Goal: Task Accomplishment & Management: Use online tool/utility

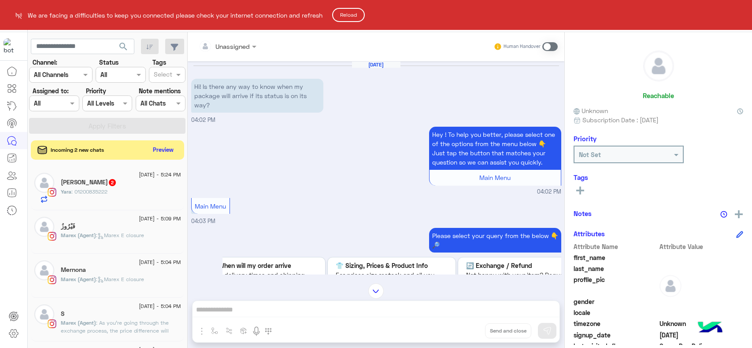
click at [348, 19] on button "Reload" at bounding box center [348, 15] width 33 height 14
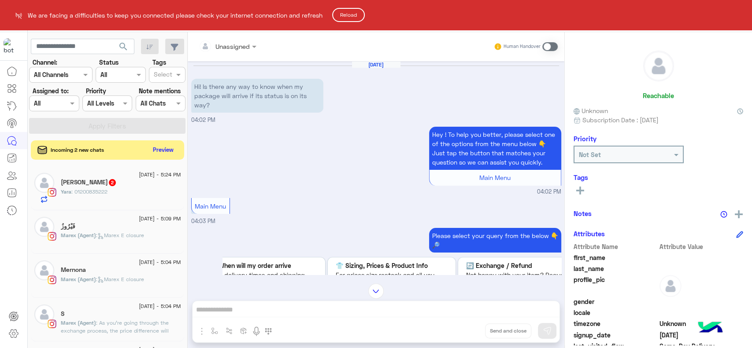
scroll to position [4, 0]
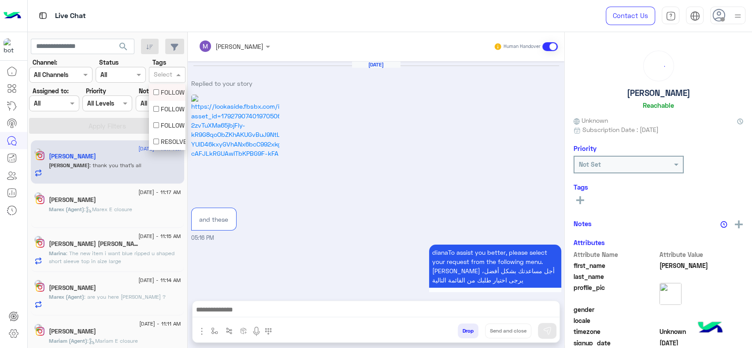
click at [160, 74] on input "text" at bounding box center [163, 75] width 18 height 9
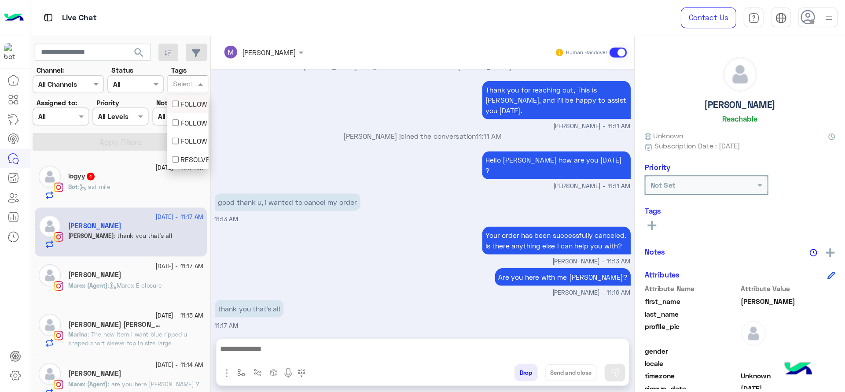
scroll to position [863, 0]
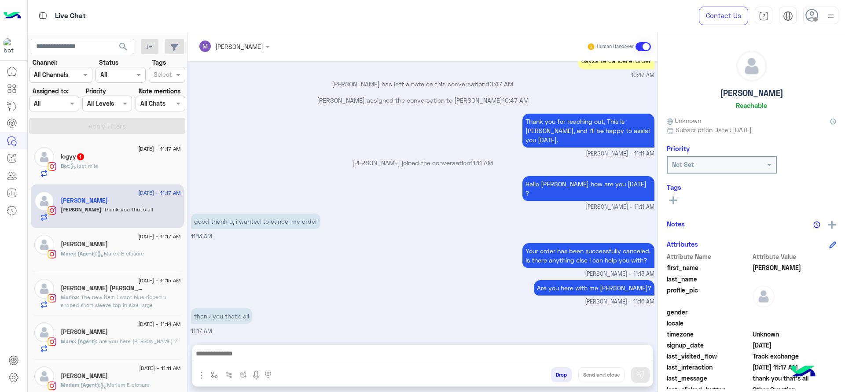
drag, startPoint x: 737, startPoint y: 0, endPoint x: 233, endPoint y: 123, distance: 518.8
click at [233, 123] on div "Thank you for reaching out, This is Marex, and I’ll be happy to assist you toda…" at bounding box center [423, 134] width 464 height 47
click at [169, 76] on input "text" at bounding box center [163, 75] width 18 height 9
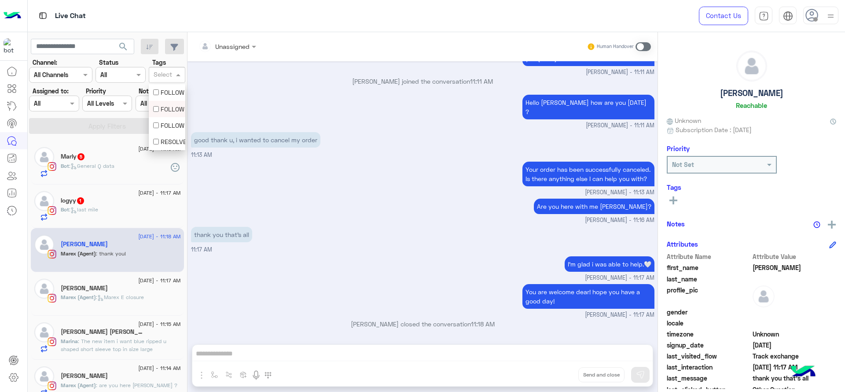
scroll to position [972, 0]
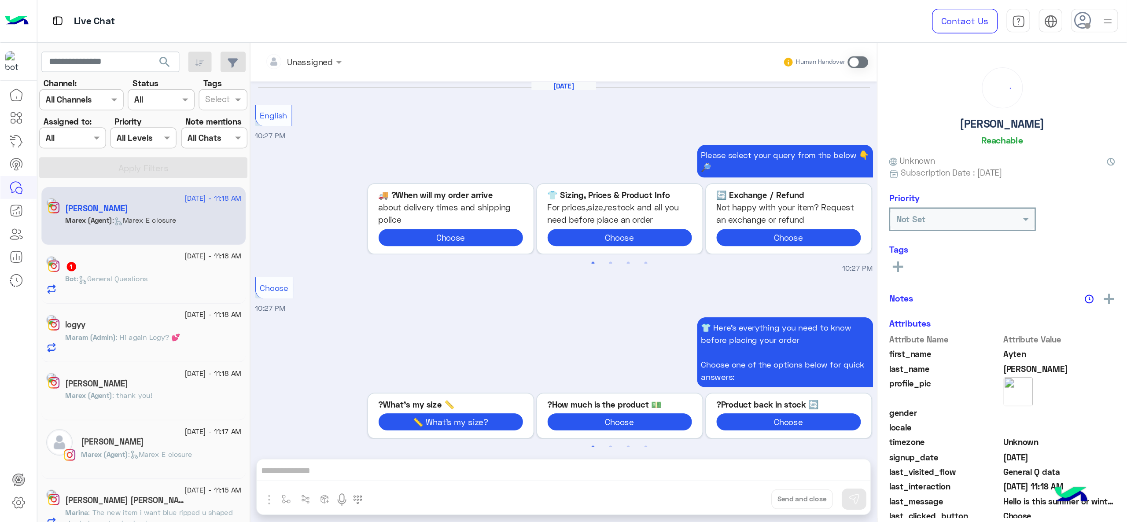
scroll to position [709, 0]
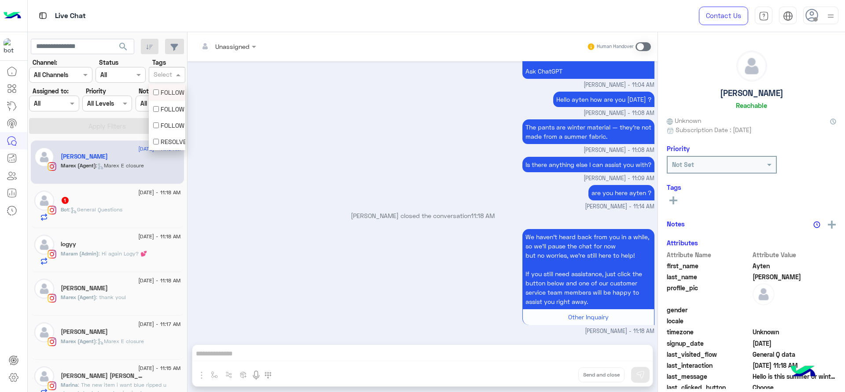
click at [166, 70] on div "Select" at bounding box center [162, 75] width 20 height 11
click at [216, 117] on div "The pants are winter material — they’re not made from a summer fabric. Marex Ge…" at bounding box center [423, 135] width 464 height 37
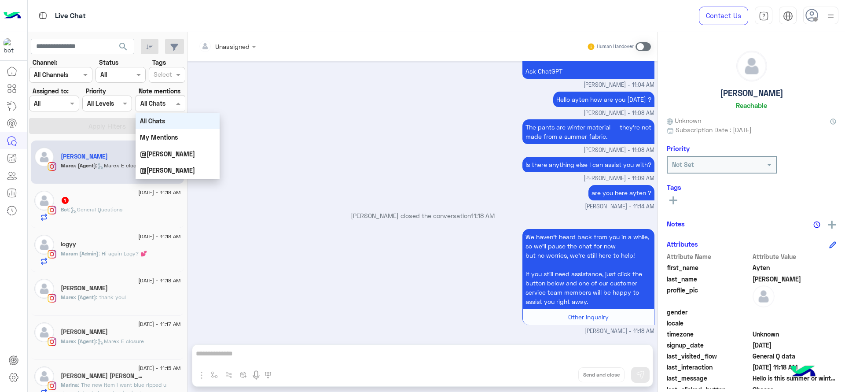
click at [177, 99] on span at bounding box center [179, 103] width 11 height 9
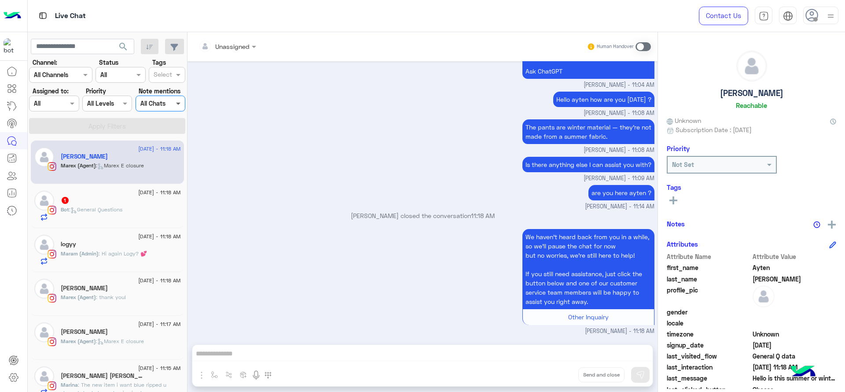
click at [177, 99] on span at bounding box center [179, 103] width 11 height 9
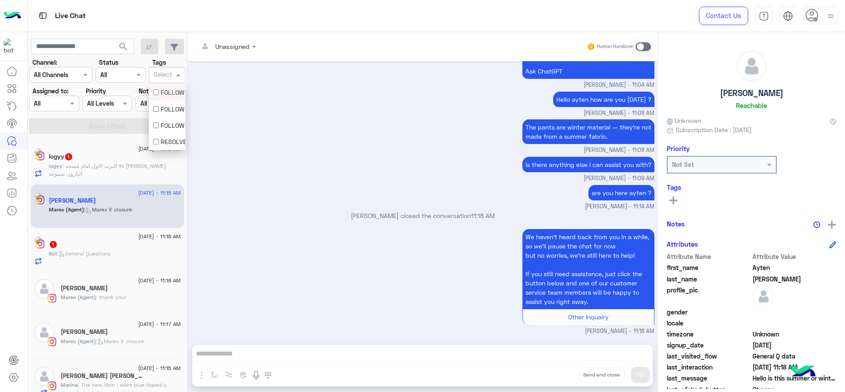
click at [173, 74] on div at bounding box center [163, 75] width 22 height 11
click at [227, 93] on div "Hello ayten how are you today ? Marex George - 11:08 AM" at bounding box center [423, 103] width 464 height 28
click at [12, 266] on div at bounding box center [13, 228] width 27 height 330
click at [166, 71] on input "text" at bounding box center [163, 75] width 18 height 9
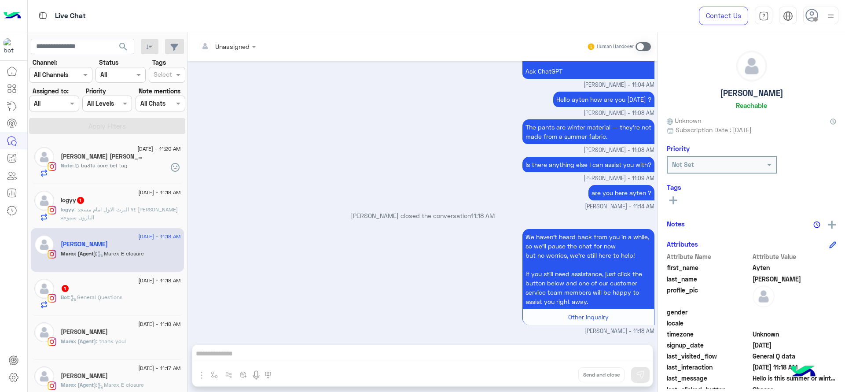
click at [1, 306] on div at bounding box center [13, 228] width 27 height 330
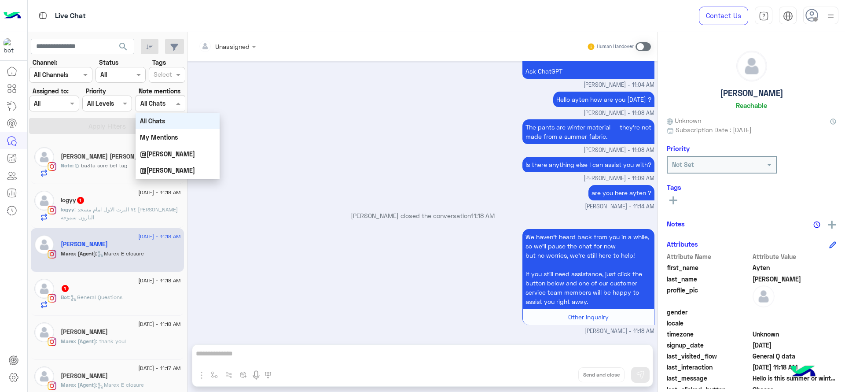
click at [156, 107] on div "All Chats" at bounding box center [152, 103] width 25 height 9
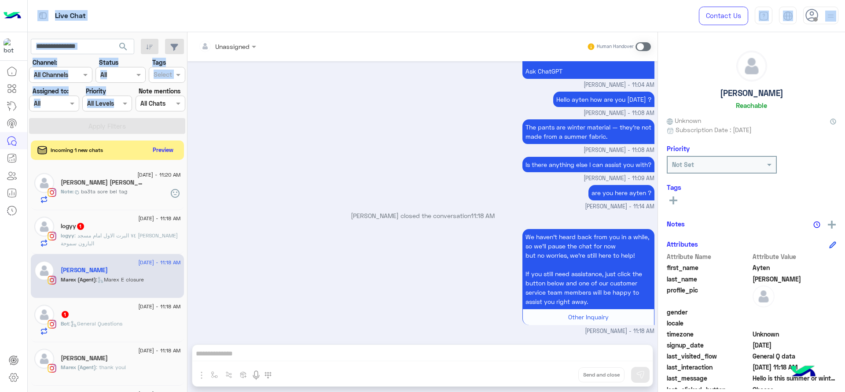
drag, startPoint x: 4, startPoint y: 254, endPoint x: 135, endPoint y: 89, distance: 210.6
click at [135, 89] on div "Live Chat Contact Us Help Center عربي English search Channel: Channel All Chann…" at bounding box center [422, 196] width 845 height 392
click at [136, 89] on div "Note mentions Select All Chats" at bounding box center [161, 98] width 50 height 25
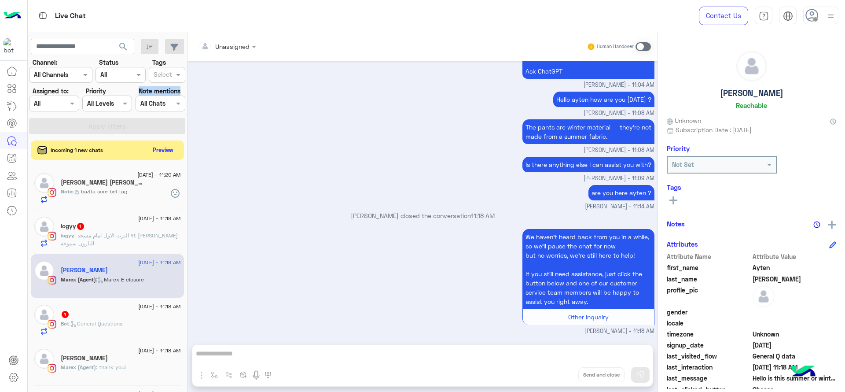
drag, startPoint x: 135, startPoint y: 89, endPoint x: 183, endPoint y: 89, distance: 47.6
click at [183, 89] on div "Note mentions Select All Chats" at bounding box center [161, 98] width 50 height 25
copy label "Note mentions"
click at [7, 277] on div at bounding box center [13, 228] width 27 height 330
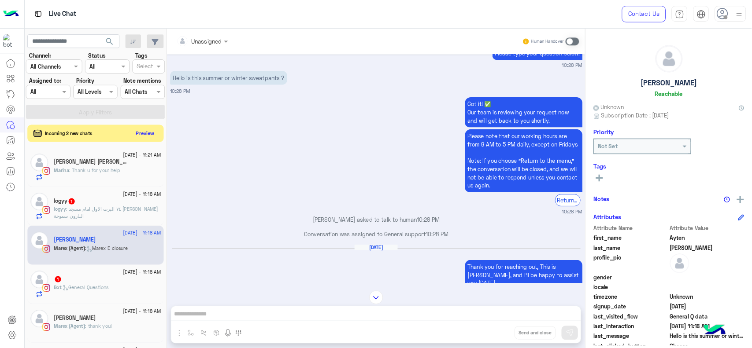
scroll to position [334, 0]
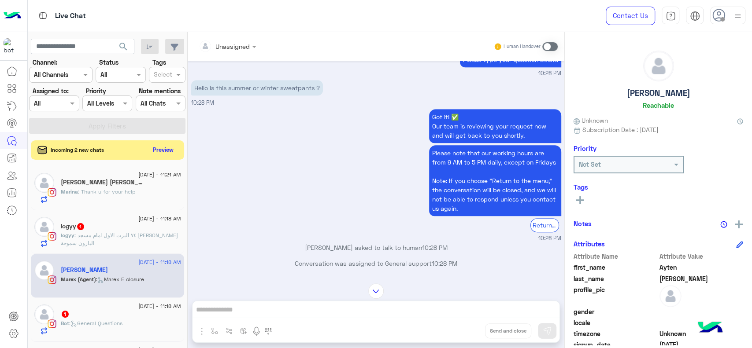
drag, startPoint x: 684, startPoint y: 1, endPoint x: 278, endPoint y: 217, distance: 459.6
click at [278, 217] on div "Got it! ✅ Our team is reviewing your request now and will get back to you short…" at bounding box center [376, 175] width 370 height 136
click at [13, 19] on img at bounding box center [13, 16] width 18 height 18
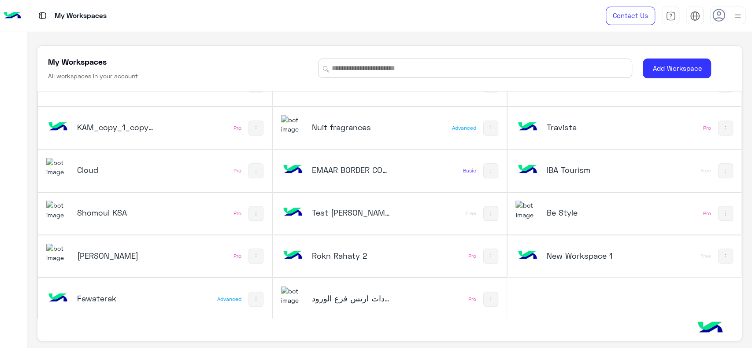
scroll to position [3, 0]
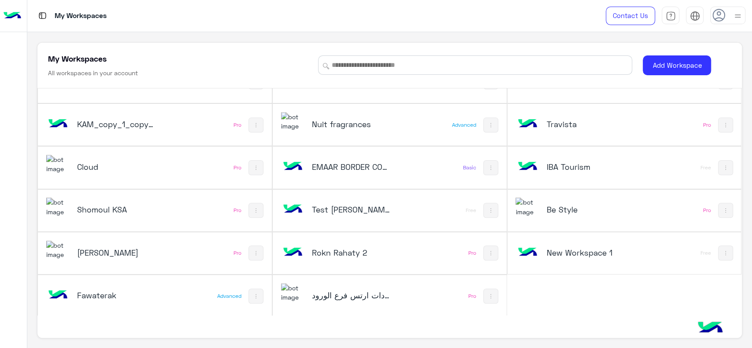
click at [329, 292] on h5 "عيادات ارتس فرع الورود" at bounding box center [351, 295] width 78 height 11
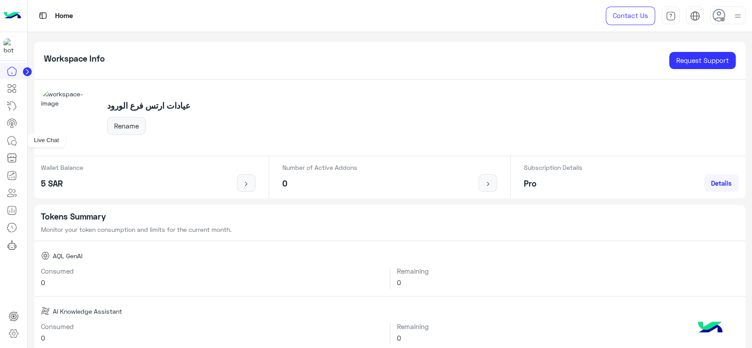
click at [15, 142] on icon at bounding box center [12, 141] width 11 height 11
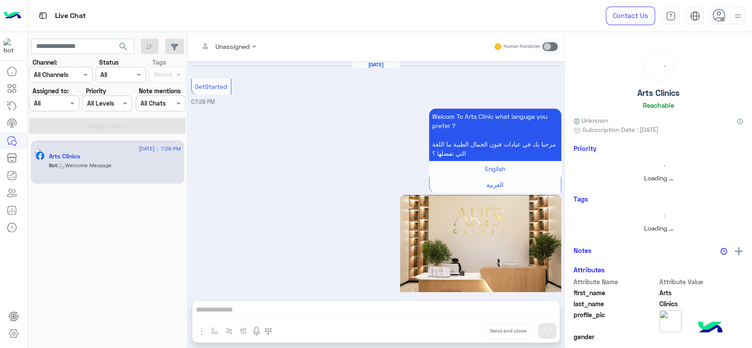
scroll to position [52, 0]
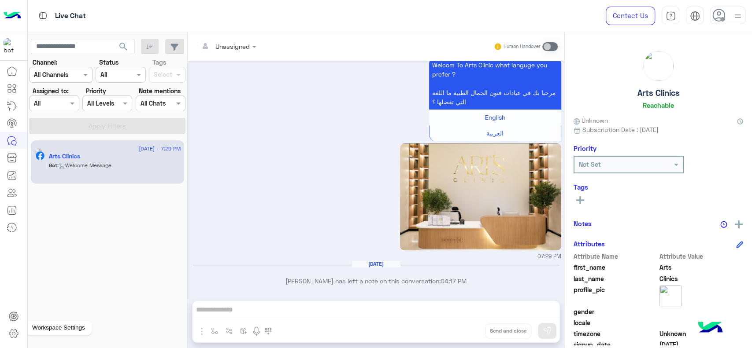
click at [15, 333] on icon at bounding box center [13, 333] width 11 height 11
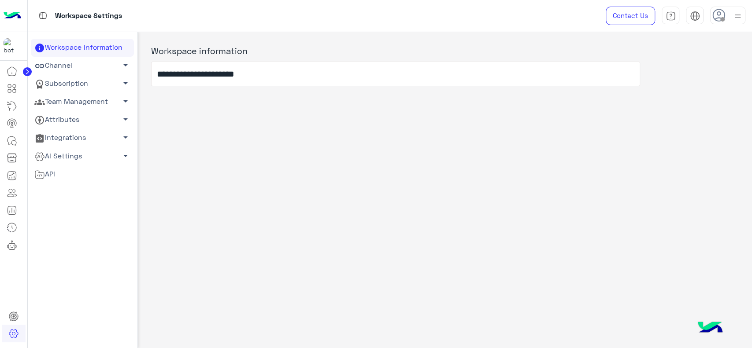
click at [87, 68] on link "Channel arrow_drop_down" at bounding box center [82, 66] width 103 height 18
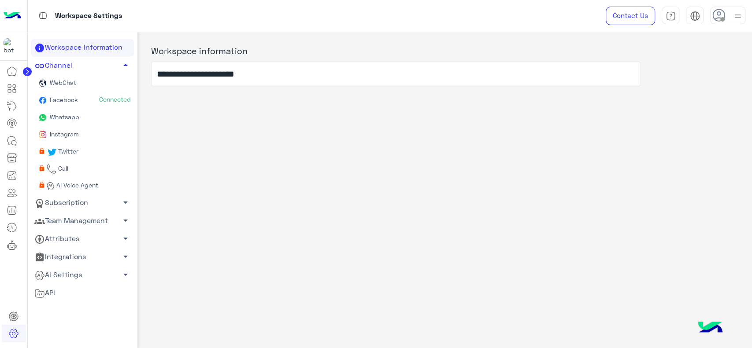
click at [77, 100] on span "Facebook" at bounding box center [63, 99] width 30 height 7
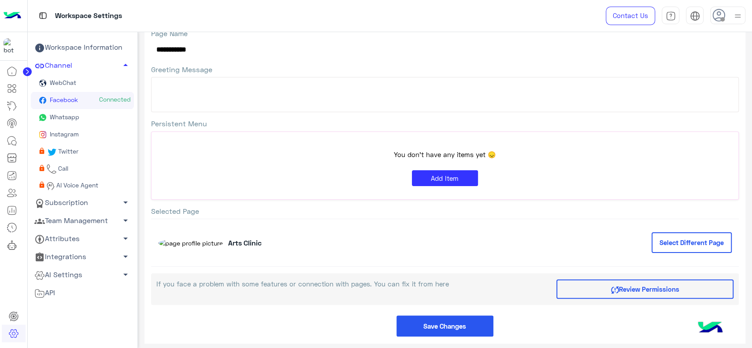
scroll to position [81, 0]
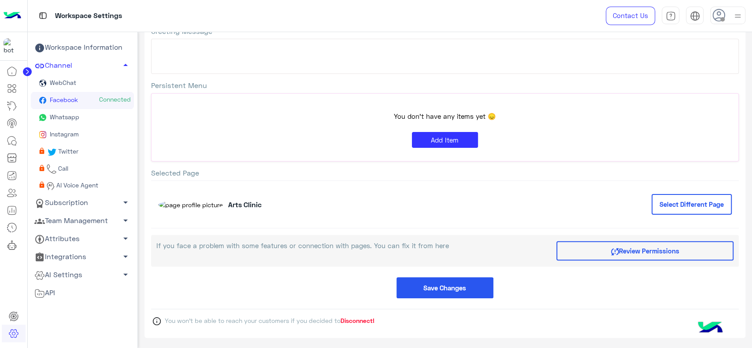
click at [81, 207] on link "Subscription arrow_drop_down" at bounding box center [82, 203] width 103 height 18
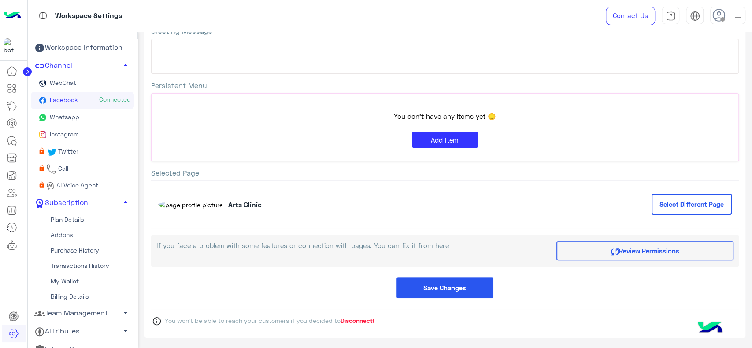
click at [74, 218] on link "Plan Details" at bounding box center [82, 219] width 103 height 15
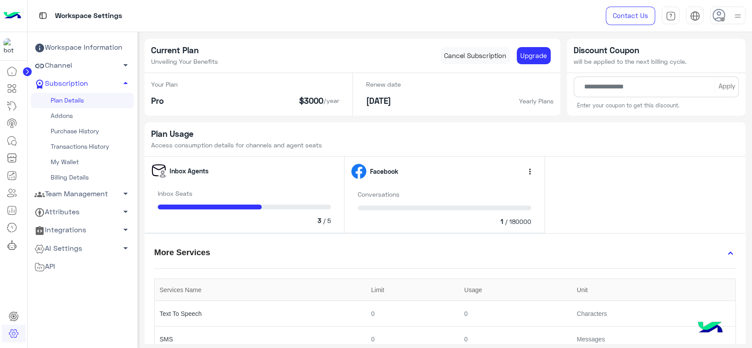
click at [15, 23] on img at bounding box center [13, 16] width 18 height 18
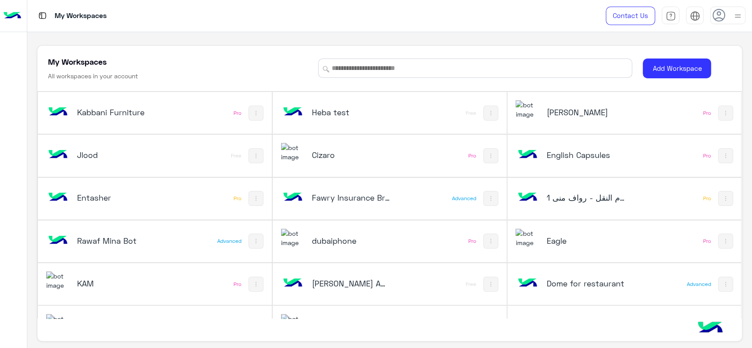
click at [581, 160] on div "English Capsules" at bounding box center [585, 156] width 78 height 12
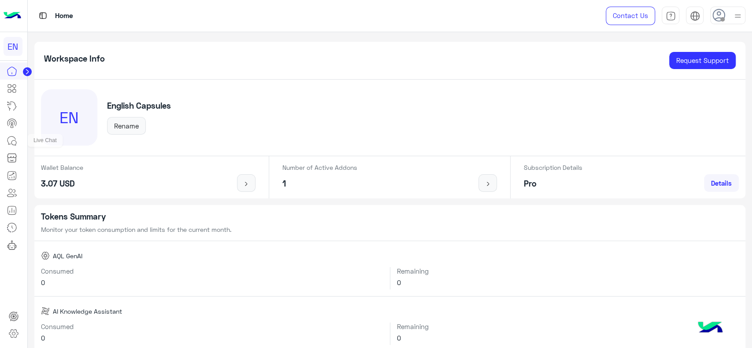
click at [13, 143] on icon at bounding box center [12, 141] width 11 height 11
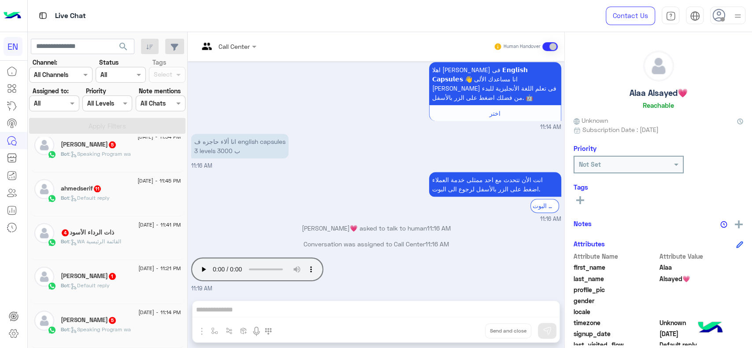
scroll to position [4, 0]
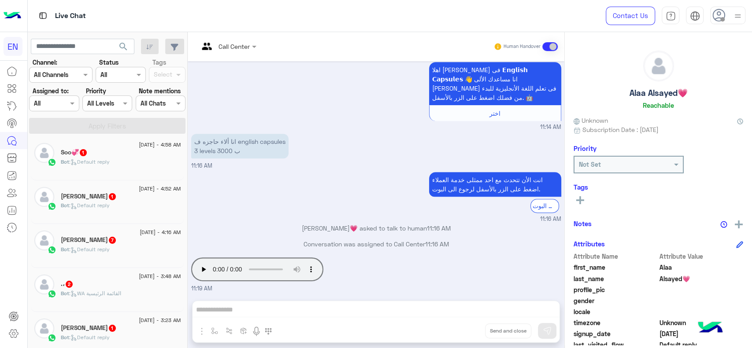
click at [12, 18] on img at bounding box center [13, 16] width 18 height 18
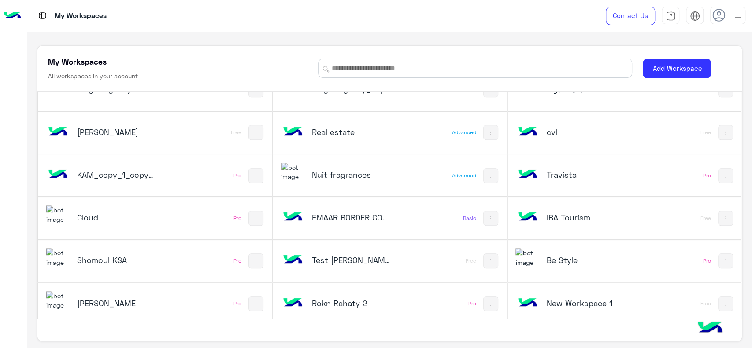
scroll to position [328, 0]
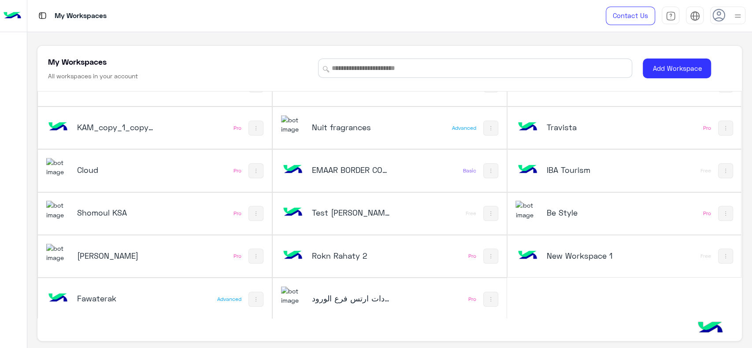
click at [536, 203] on div "Be Style" at bounding box center [580, 214] width 130 height 26
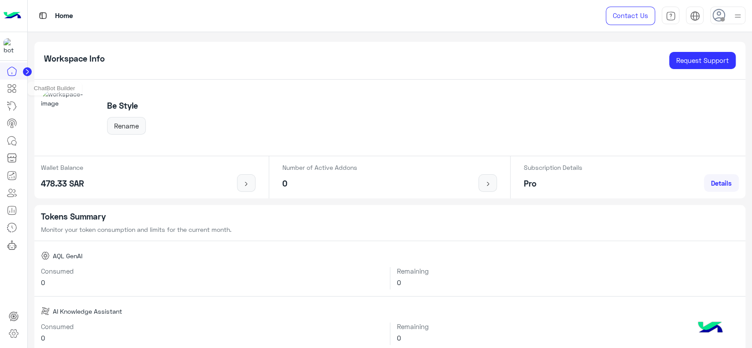
click at [12, 92] on icon at bounding box center [12, 88] width 11 height 11
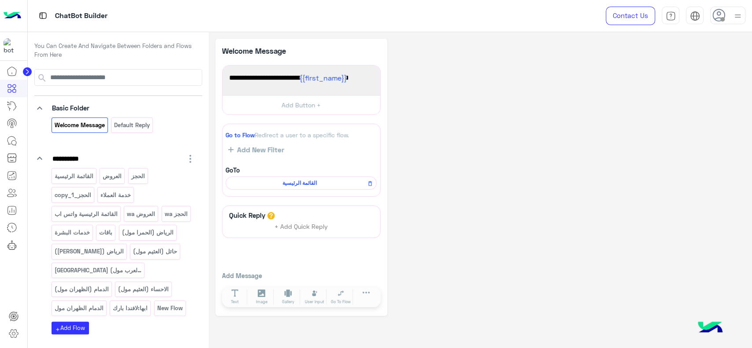
scroll to position [53, 0]
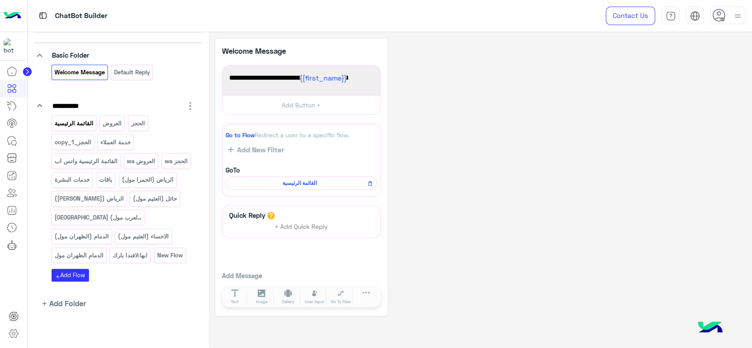
click at [77, 122] on p "القائمة الرئيسية" at bounding box center [74, 123] width 40 height 10
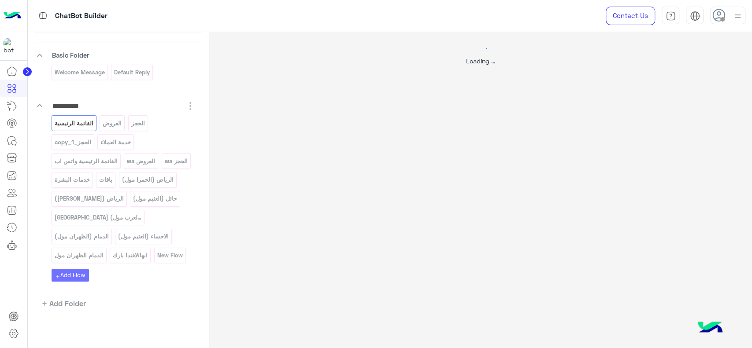
select select "*"
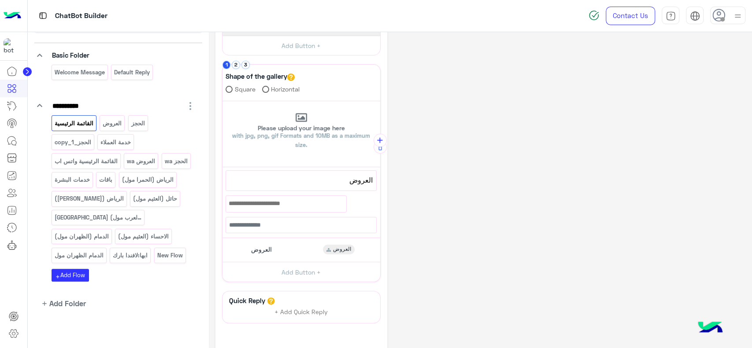
scroll to position [170, 0]
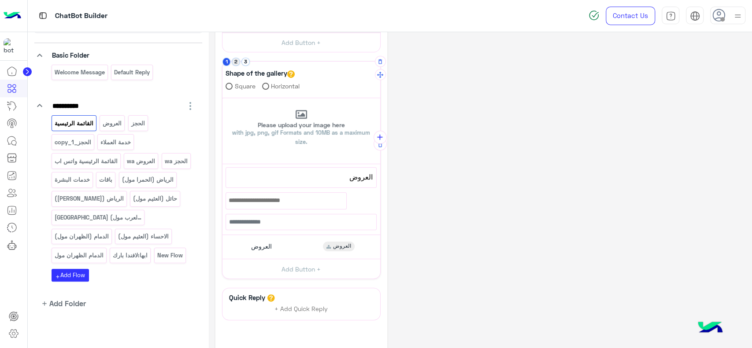
click at [238, 61] on button "2" at bounding box center [236, 62] width 8 height 8
click at [244, 61] on button "3" at bounding box center [245, 62] width 8 height 8
click at [119, 120] on p "العروض" at bounding box center [112, 123] width 20 height 10
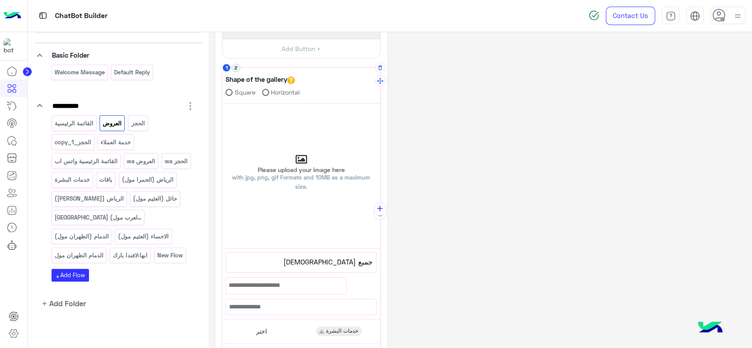
scroll to position [63, 0]
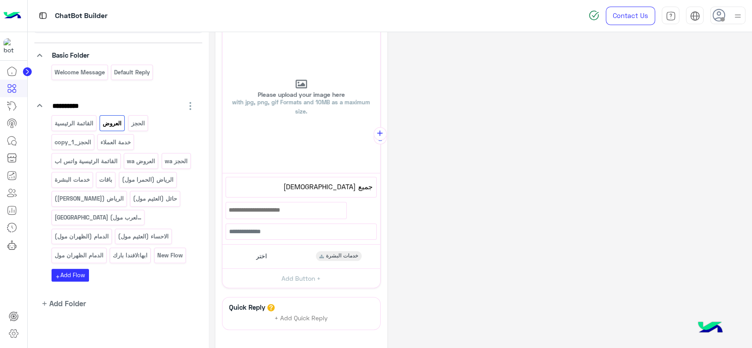
click at [296, 257] on div "اختر خدمات البشرة" at bounding box center [300, 256] width 151 height 17
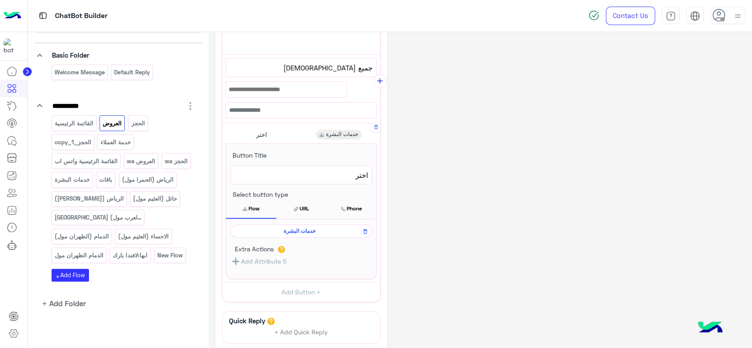
scroll to position [257, 0]
click at [299, 229] on span "خدمات البشرة" at bounding box center [299, 231] width 129 height 8
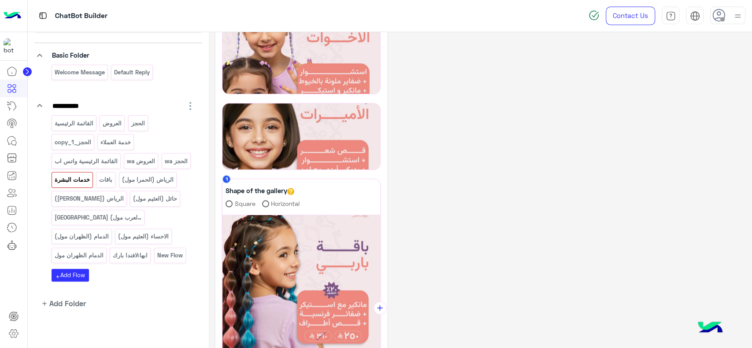
scroll to position [504, 0]
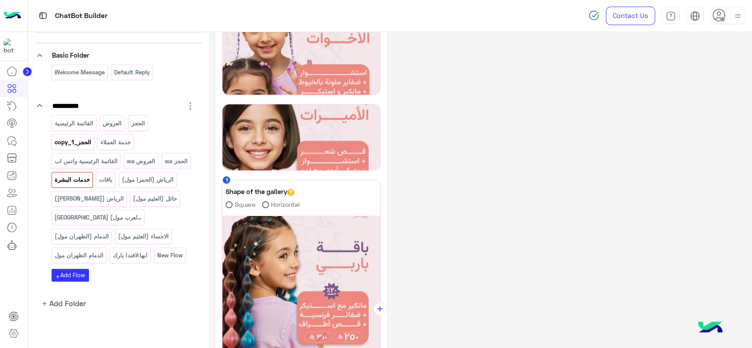
click at [80, 145] on p "الحجز_copy_1" at bounding box center [73, 142] width 38 height 10
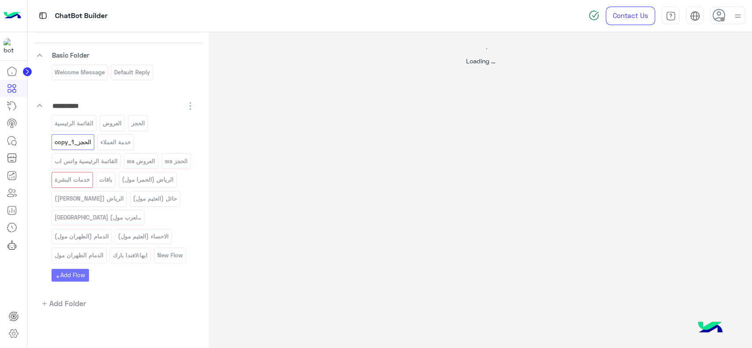
select select "*"
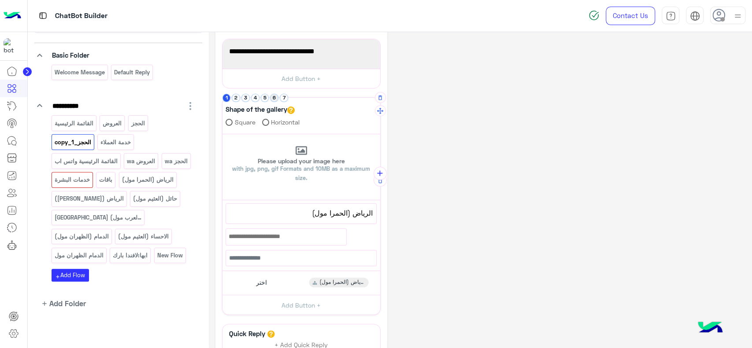
scroll to position [134, 0]
click at [233, 101] on li "2" at bounding box center [237, 97] width 10 height 8
click at [234, 96] on button "2" at bounding box center [236, 97] width 8 height 8
click at [116, 128] on div "العروض" at bounding box center [112, 122] width 25 height 15
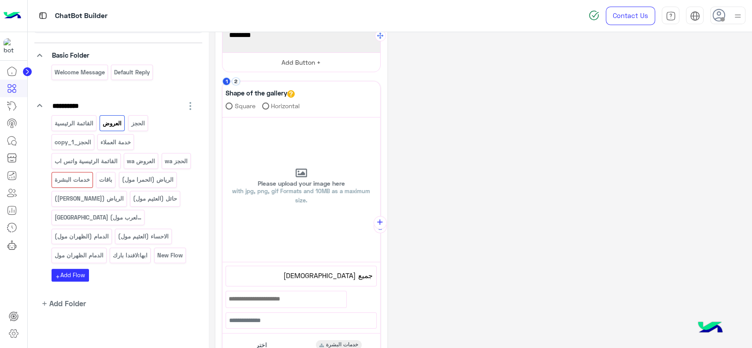
scroll to position [48, 0]
click at [236, 82] on button "2" at bounding box center [236, 83] width 8 height 8
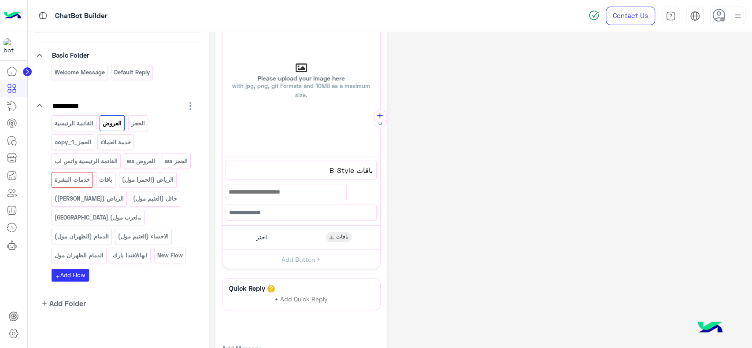
scroll to position [155, 0]
click at [267, 232] on div "اختر" at bounding box center [260, 237] width 20 height 10
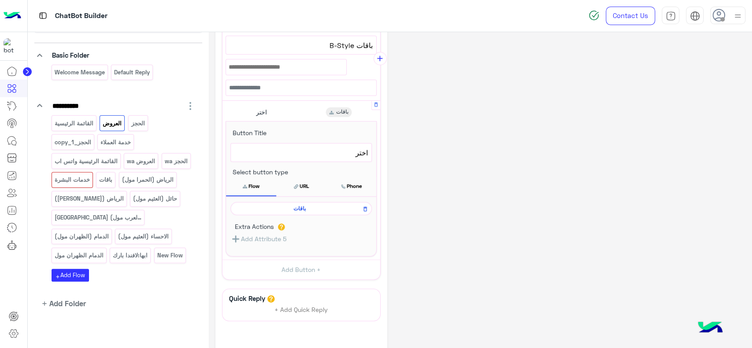
scroll to position [282, 0]
click at [280, 206] on span "باقات" at bounding box center [299, 207] width 129 height 8
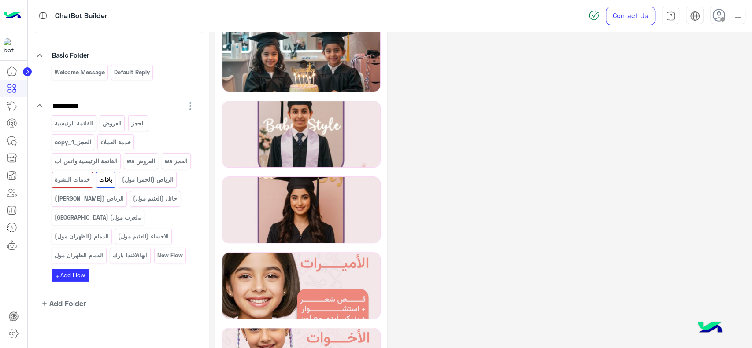
scroll to position [121, 0]
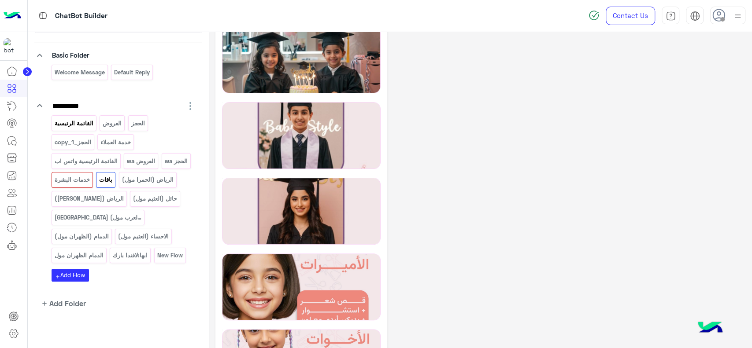
click at [75, 125] on p "القائمة الرئيسية" at bounding box center [74, 123] width 40 height 10
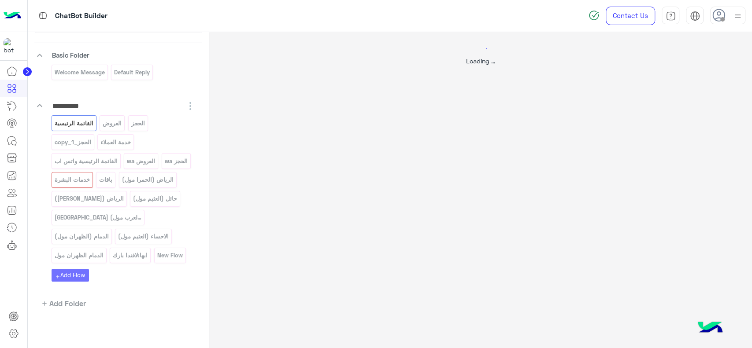
scroll to position [0, 0]
select select "*"
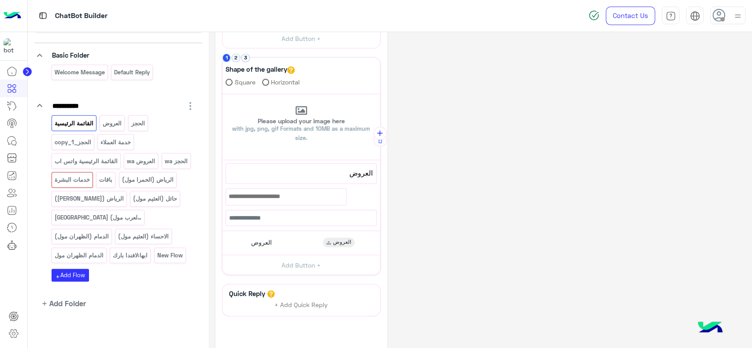
scroll to position [173, 0]
click at [112, 117] on div "العروض" at bounding box center [112, 122] width 25 height 15
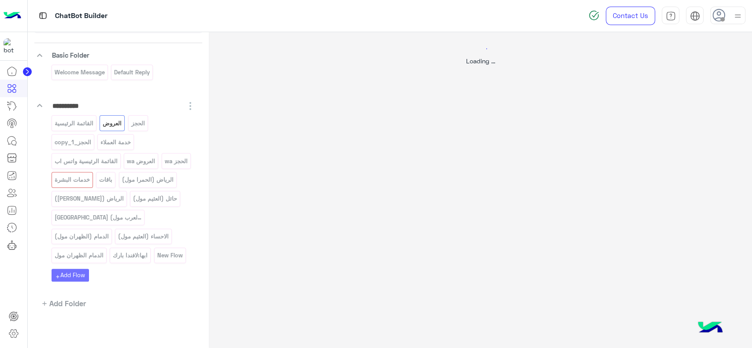
scroll to position [0, 0]
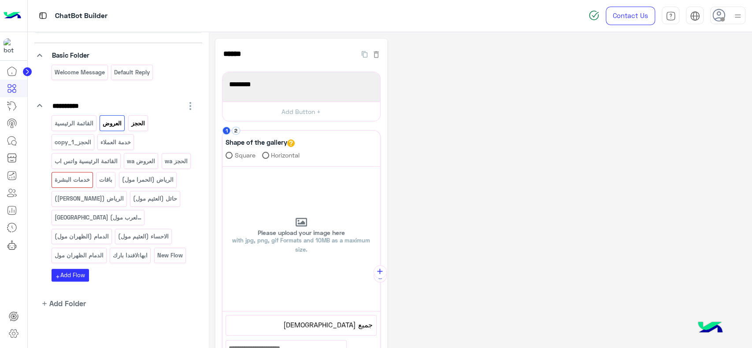
click at [137, 125] on p "الحجز" at bounding box center [137, 123] width 15 height 10
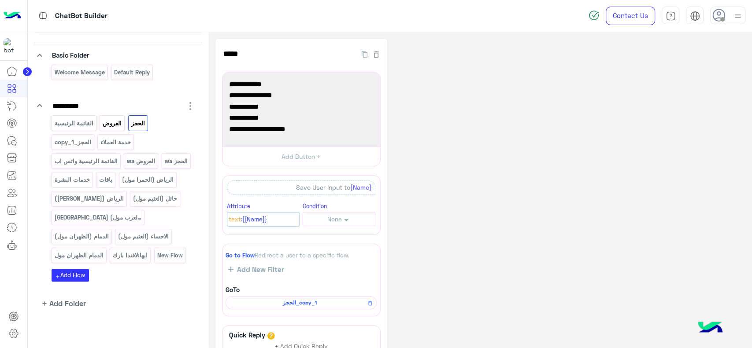
click at [114, 125] on p "العروض" at bounding box center [112, 123] width 20 height 10
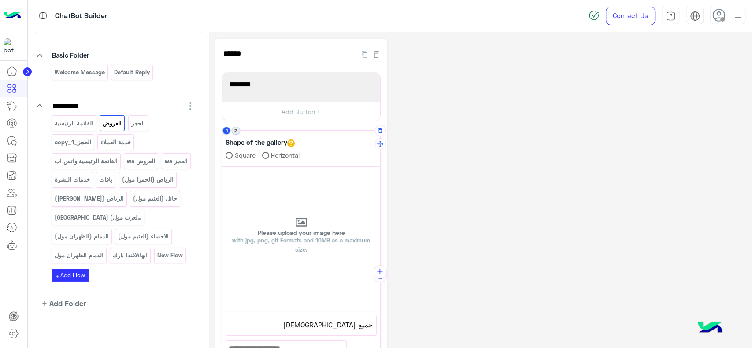
click at [235, 133] on button "2" at bounding box center [236, 131] width 8 height 8
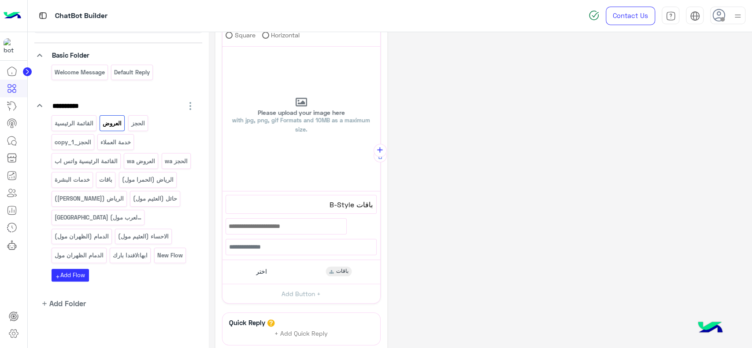
scroll to position [121, 0]
click at [104, 181] on p "باقات" at bounding box center [106, 180] width 15 height 10
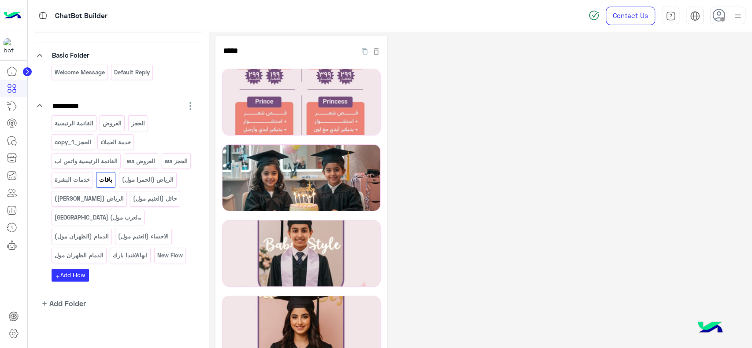
scroll to position [0, 0]
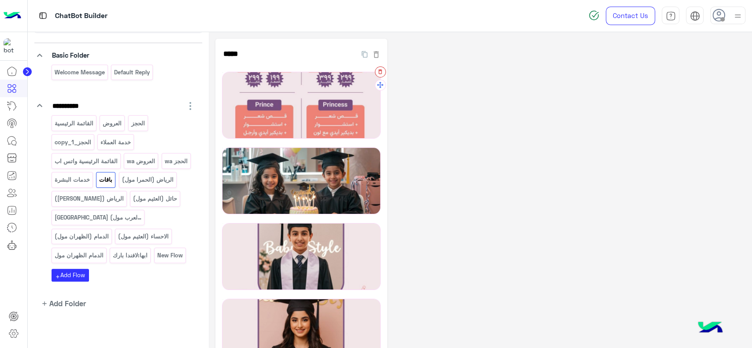
click at [381, 72] on icon "button" at bounding box center [380, 72] width 6 height 6
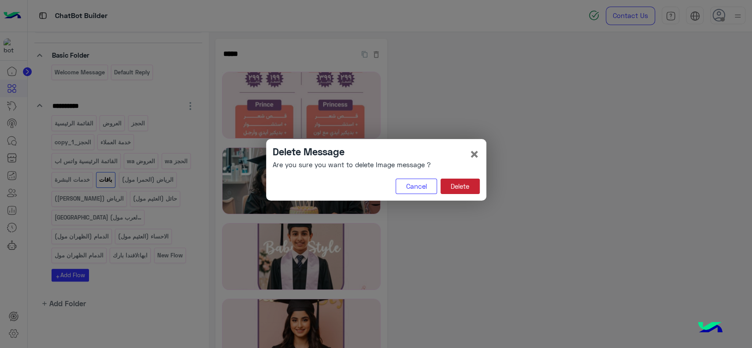
click at [461, 192] on button "Delete" at bounding box center [459, 187] width 39 height 16
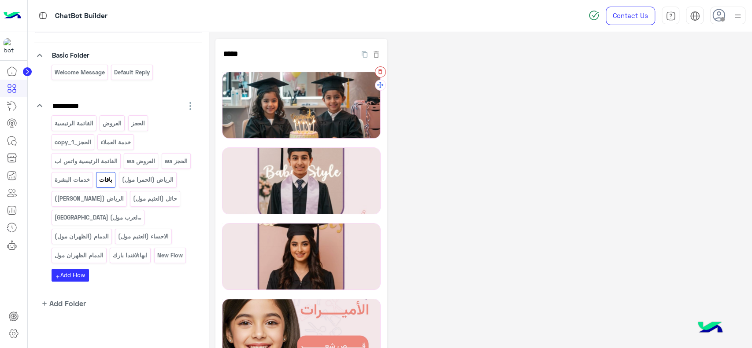
click at [384, 72] on button "button" at bounding box center [380, 71] width 11 height 11
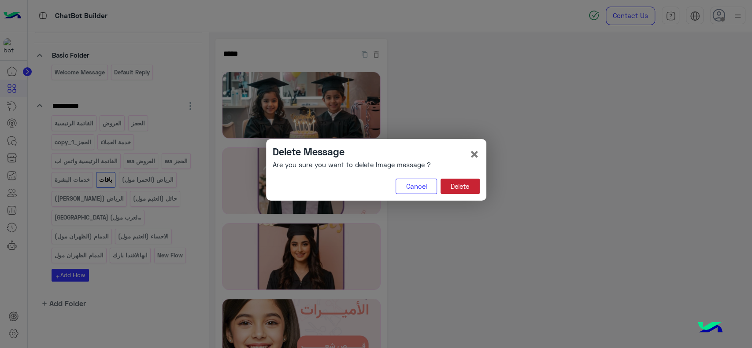
click at [455, 192] on button "Delete" at bounding box center [459, 187] width 39 height 16
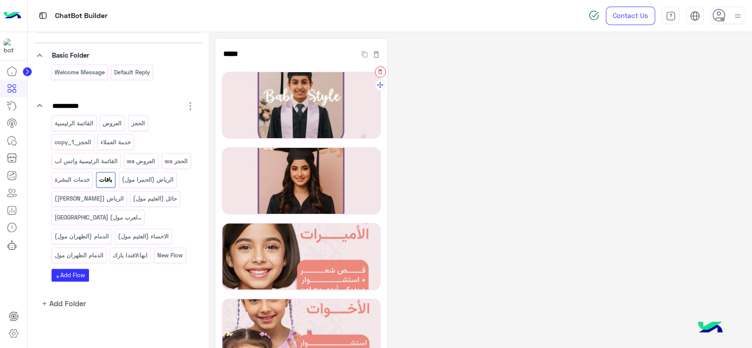
click at [379, 70] on icon "button" at bounding box center [380, 72] width 6 height 6
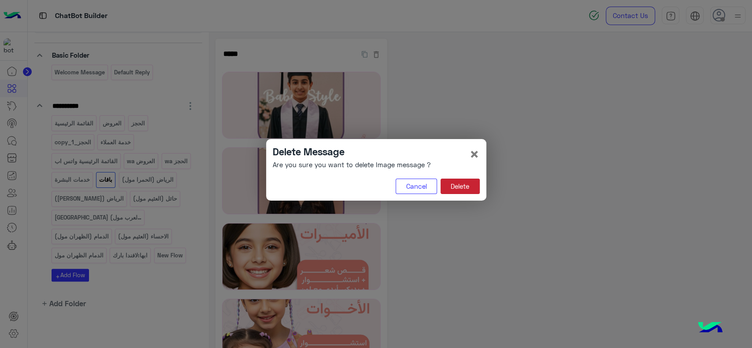
click at [446, 184] on button "Delete" at bounding box center [459, 187] width 39 height 16
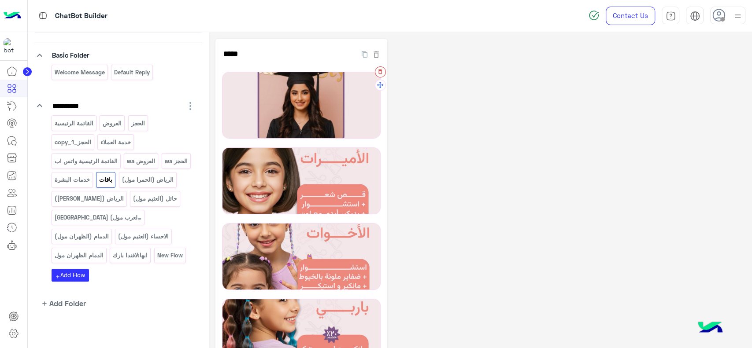
click at [379, 74] on icon "button" at bounding box center [380, 72] width 4 height 5
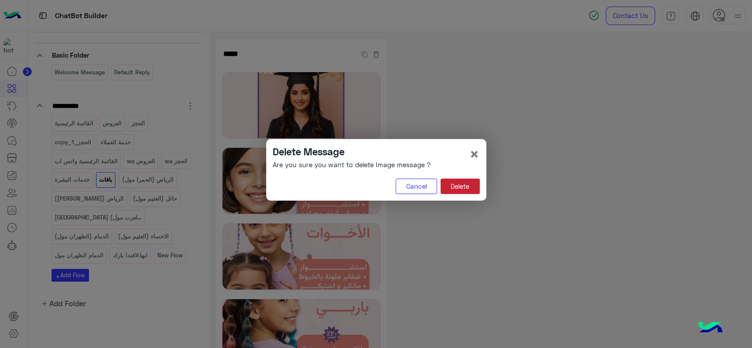
click at [453, 192] on button "Delete" at bounding box center [459, 187] width 39 height 16
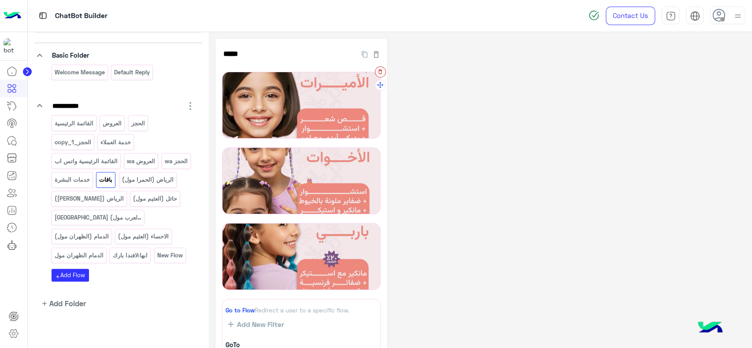
click at [377, 72] on icon "button" at bounding box center [380, 72] width 6 height 6
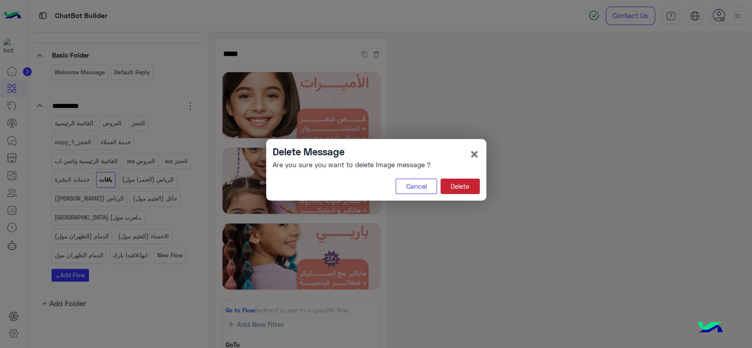
click at [446, 189] on button "Delete" at bounding box center [459, 187] width 39 height 16
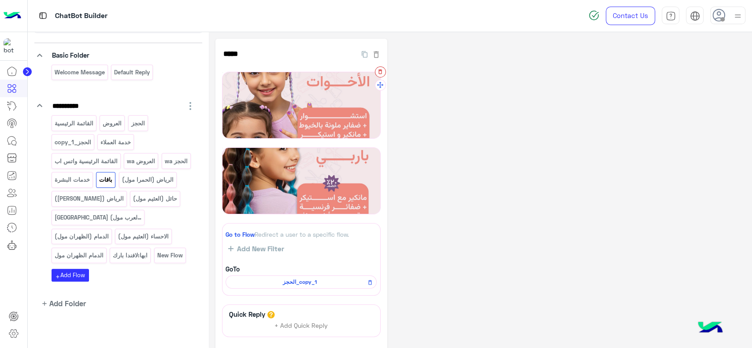
click at [378, 70] on icon "button" at bounding box center [380, 72] width 6 height 6
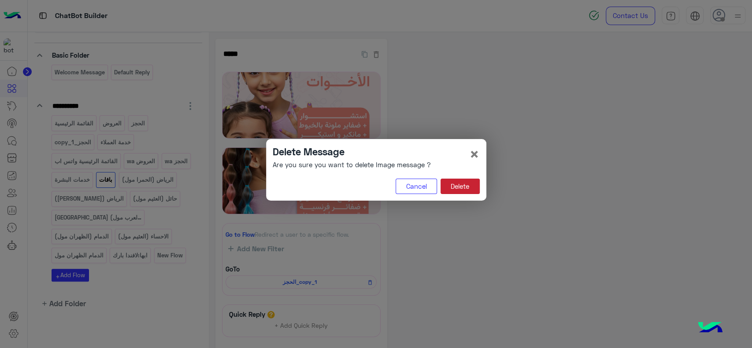
click at [462, 185] on button "Delete" at bounding box center [459, 187] width 39 height 16
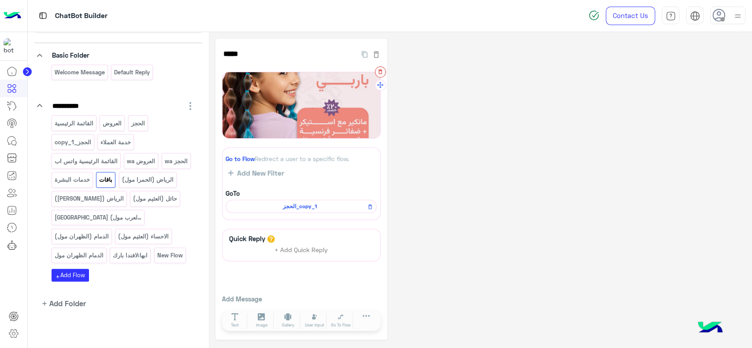
click at [378, 73] on icon "button" at bounding box center [380, 72] width 4 height 5
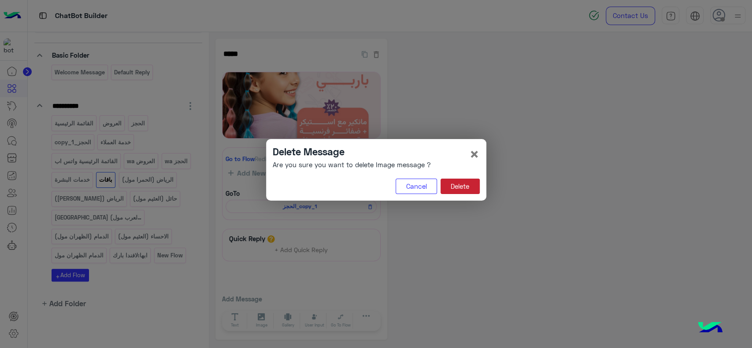
click at [451, 188] on button "Delete" at bounding box center [459, 187] width 39 height 16
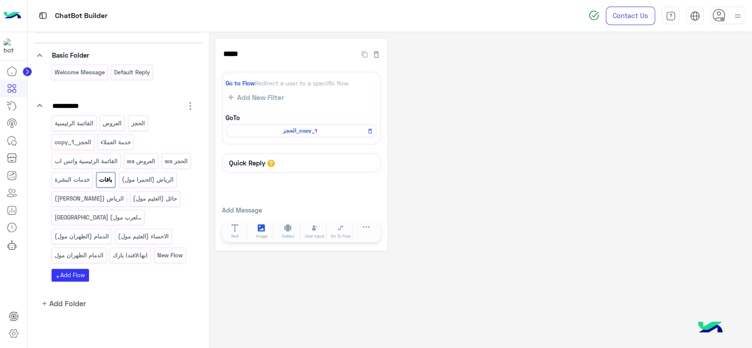
click at [257, 231] on button "Image" at bounding box center [261, 232] width 25 height 16
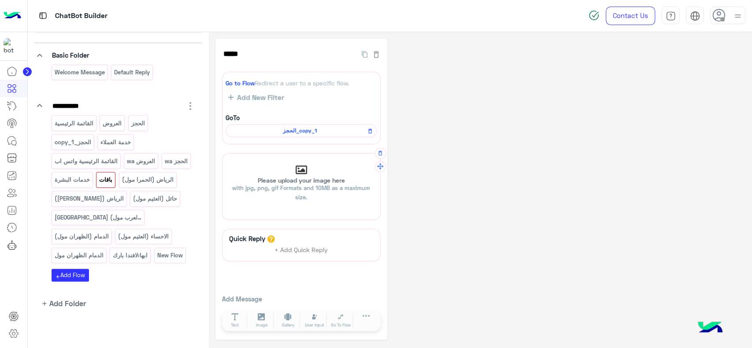
click at [279, 181] on p "Please upload your image here with jpg, png, gif Formats and 10MB as a maximum …" at bounding box center [301, 189] width 158 height 25
click at [222, 154] on input "Please upload your image here with jpg, png, gif Formats and 10MB as a maximum …" at bounding box center [222, 154] width 0 height 0
type input "**********"
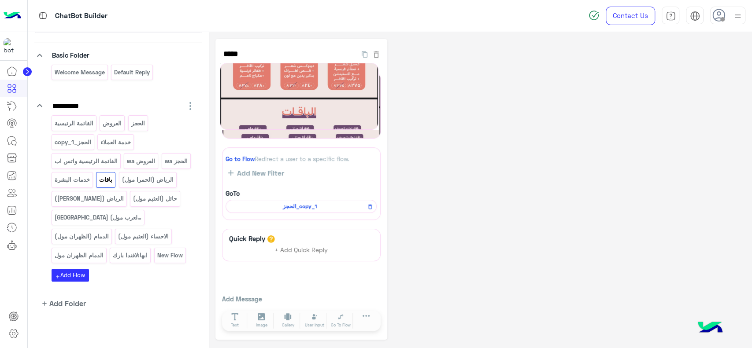
drag, startPoint x: 379, startPoint y: 168, endPoint x: 377, endPoint y: 76, distance: 92.0
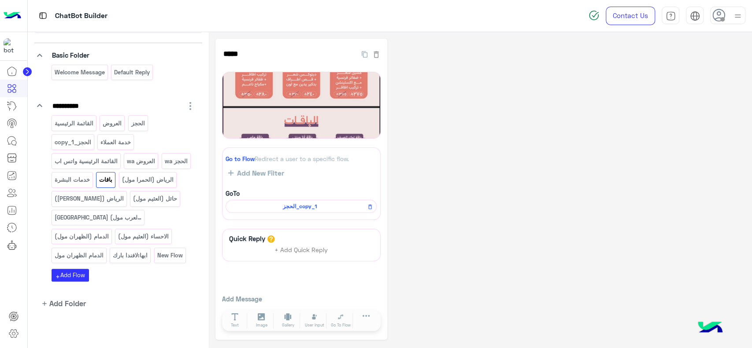
click at [452, 114] on div "***** 145 Re-upload Go to Flow Redirect a user to a specific flow. Add New Filt…" at bounding box center [480, 189] width 530 height 301
click at [111, 125] on p "العروض" at bounding box center [112, 123] width 20 height 10
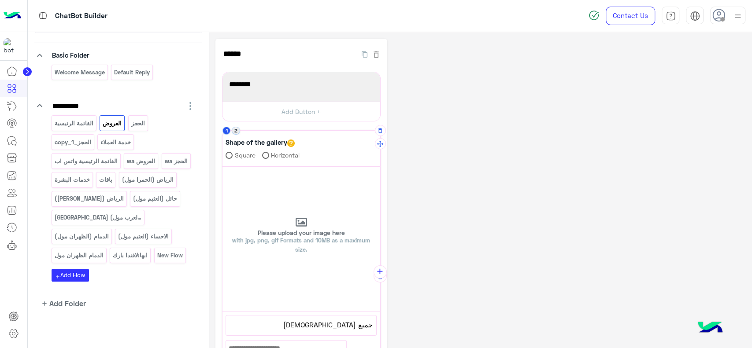
click at [237, 131] on button "2" at bounding box center [236, 131] width 8 height 8
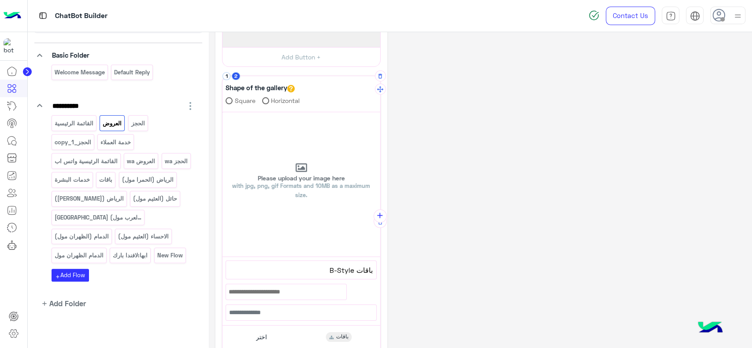
scroll to position [55, 0]
click at [227, 76] on button "1" at bounding box center [226, 76] width 8 height 8
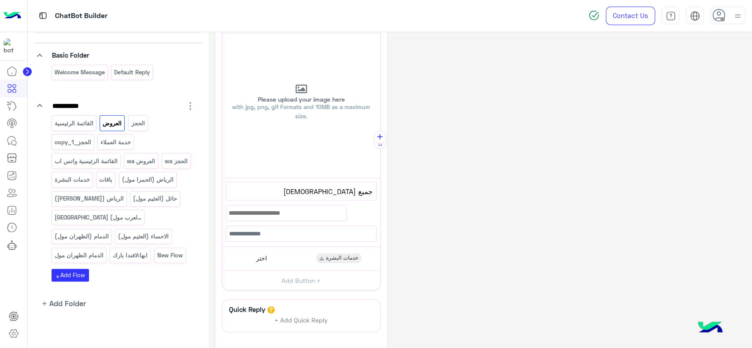
scroll to position [134, 0]
click at [254, 265] on div "اختر خدمات البشرة" at bounding box center [300, 258] width 151 height 17
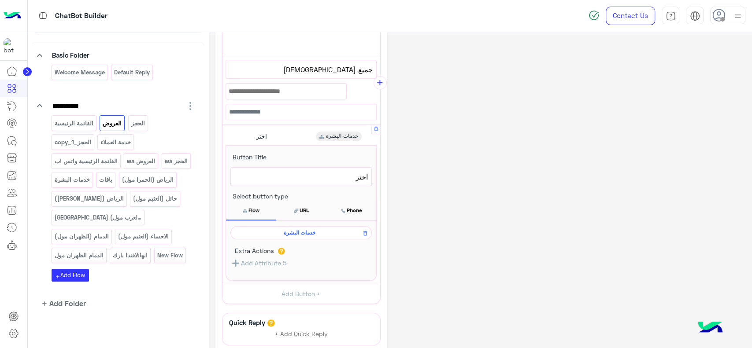
scroll to position [256, 0]
click at [275, 229] on span "خدمات البشرة" at bounding box center [299, 233] width 129 height 8
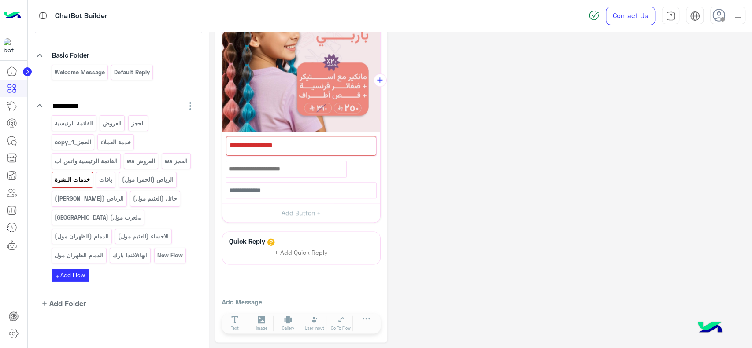
scroll to position [0, 0]
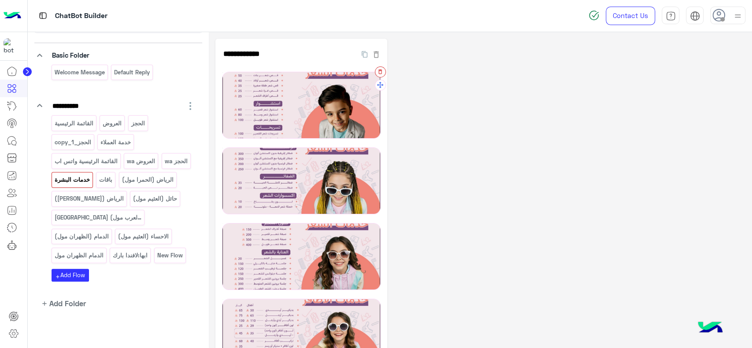
click at [380, 72] on icon "button" at bounding box center [380, 72] width 6 height 6
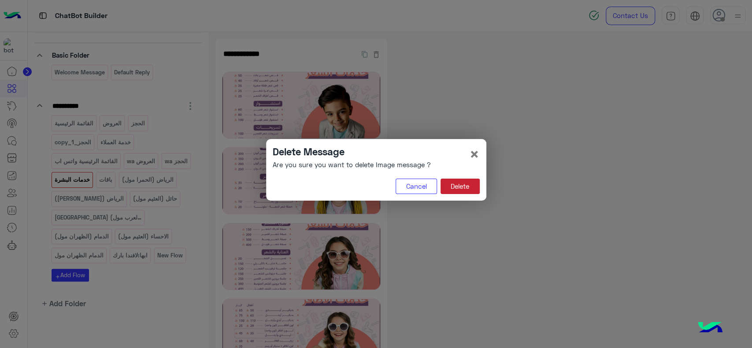
click at [457, 185] on button "Delete" at bounding box center [459, 187] width 39 height 16
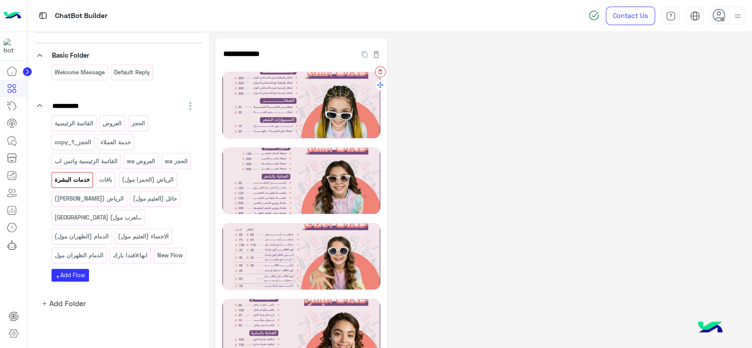
click at [379, 73] on icon "button" at bounding box center [380, 72] width 4 height 5
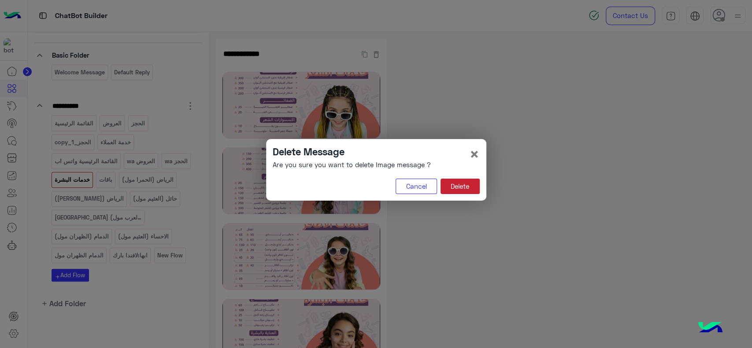
click at [453, 188] on button "Delete" at bounding box center [459, 187] width 39 height 16
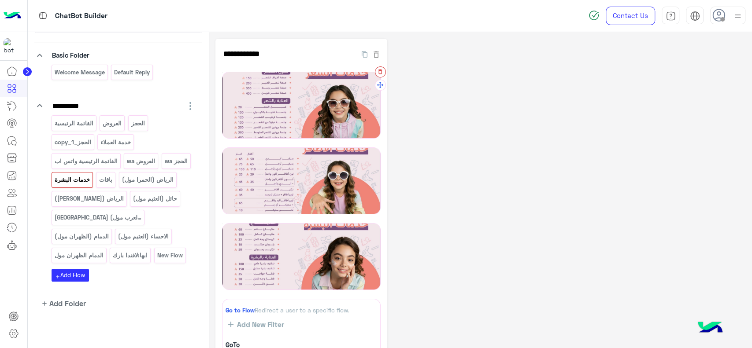
click at [378, 72] on icon "button" at bounding box center [380, 72] width 6 height 6
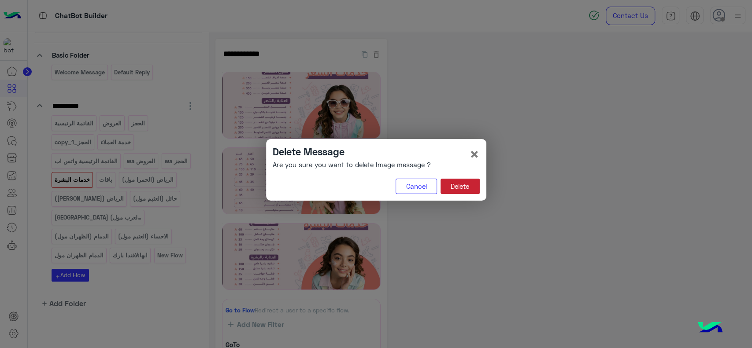
click at [458, 184] on button "Delete" at bounding box center [459, 187] width 39 height 16
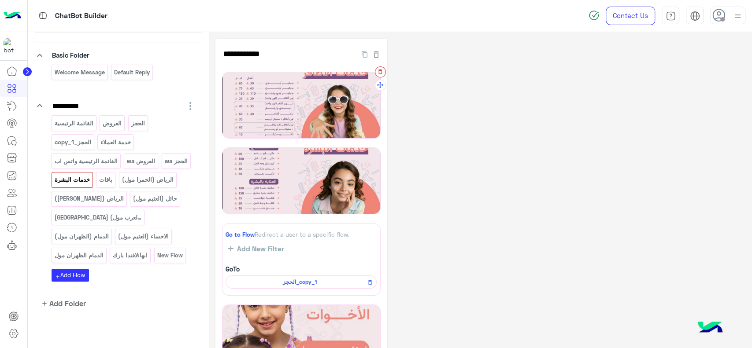
click at [377, 75] on button "button" at bounding box center [380, 71] width 11 height 11
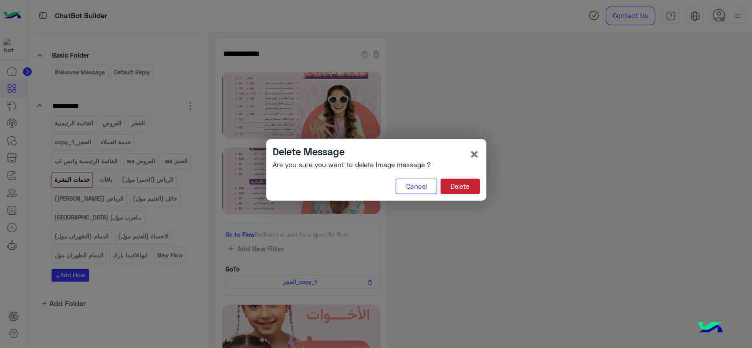
click at [453, 184] on button "Delete" at bounding box center [459, 187] width 39 height 16
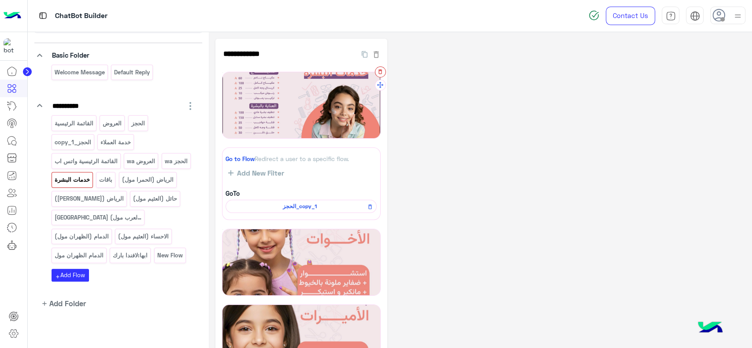
click at [380, 70] on icon "button" at bounding box center [380, 72] width 4 height 5
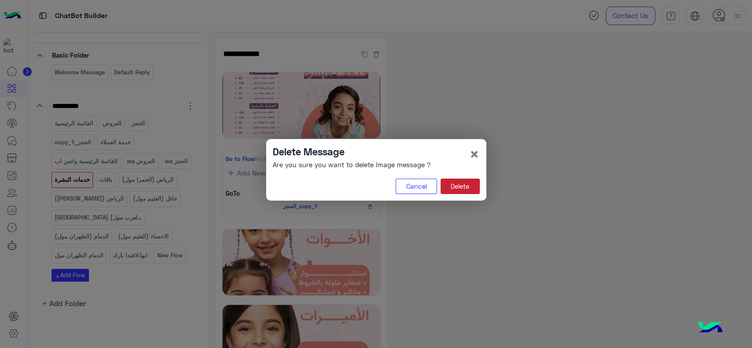
click at [457, 183] on button "Delete" at bounding box center [459, 187] width 39 height 16
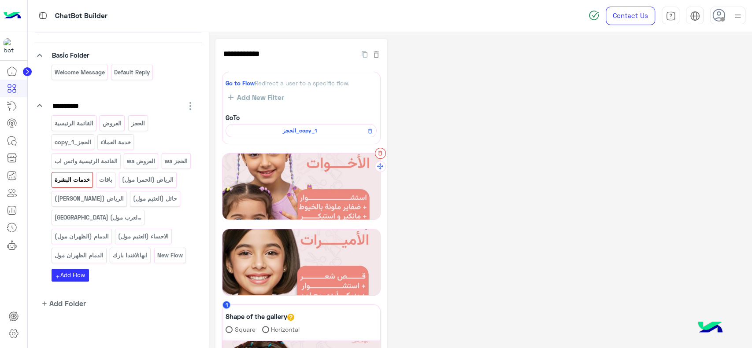
click at [377, 151] on icon "button" at bounding box center [380, 153] width 6 height 6
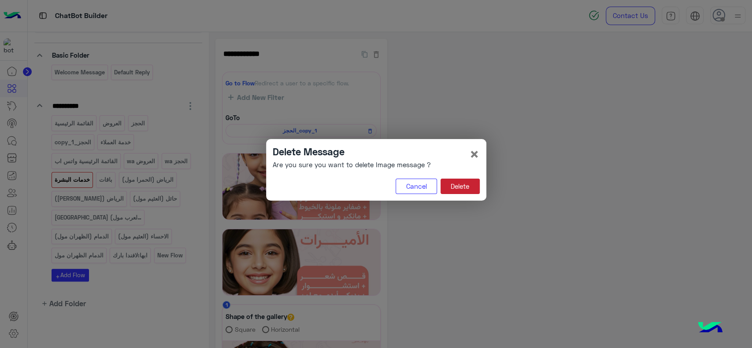
click at [461, 181] on button "Delete" at bounding box center [459, 187] width 39 height 16
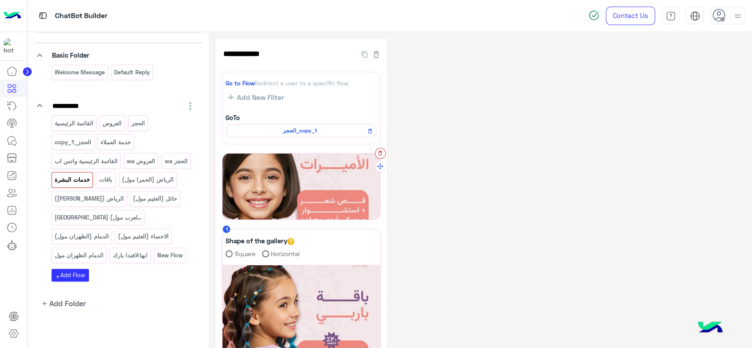
click at [379, 148] on button "button" at bounding box center [380, 153] width 11 height 11
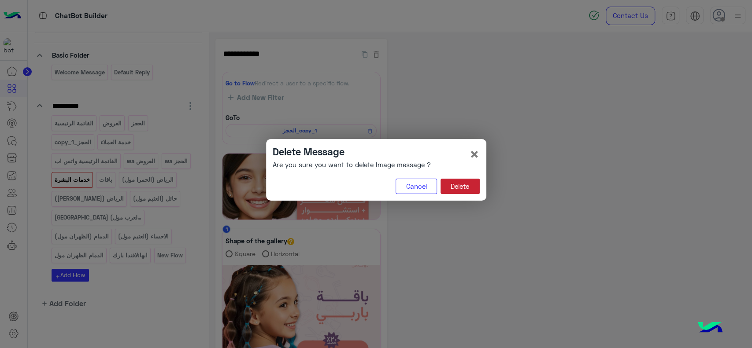
click at [454, 186] on button "Delete" at bounding box center [459, 187] width 39 height 16
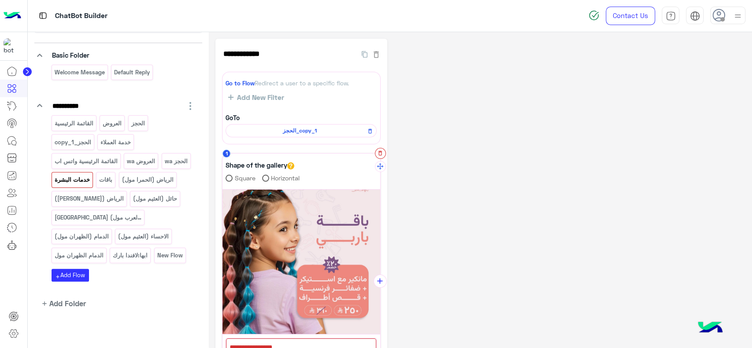
click at [379, 154] on icon "button" at bounding box center [380, 153] width 6 height 6
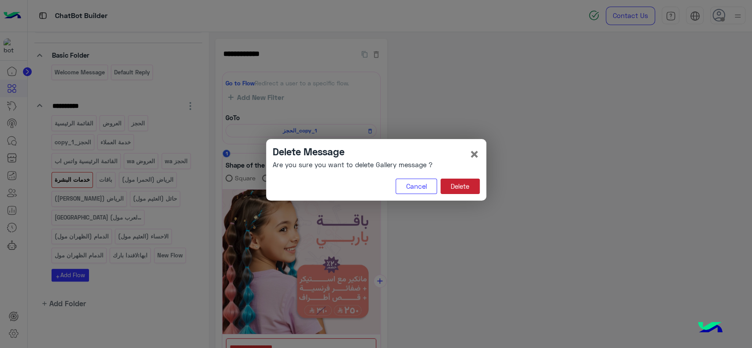
click at [455, 185] on button "Delete" at bounding box center [459, 187] width 39 height 16
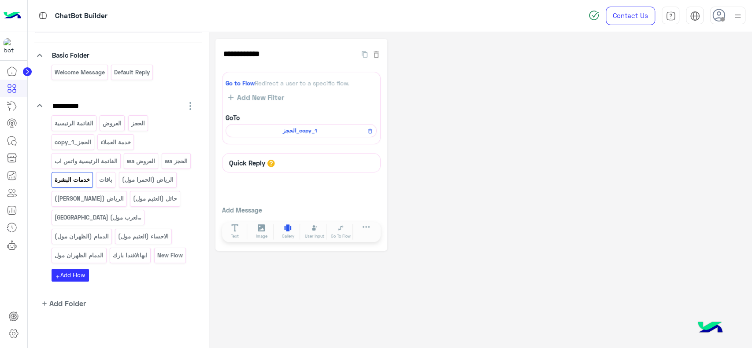
click at [283, 224] on button "Gallery" at bounding box center [288, 232] width 25 height 16
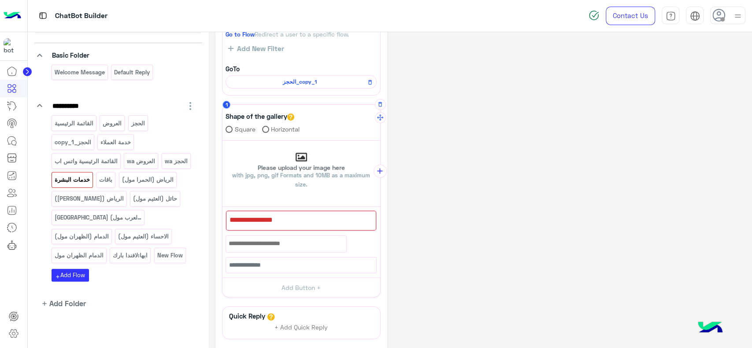
scroll to position [49, 0]
click at [297, 174] on span "with jpg, png, gif Formats and 10MB as a maximum size." at bounding box center [301, 179] width 138 height 16
click at [222, 140] on input "Please upload your image here with jpg, png, gif Formats and 10MB as a maximum …" at bounding box center [222, 140] width 0 height 0
type input "**********"
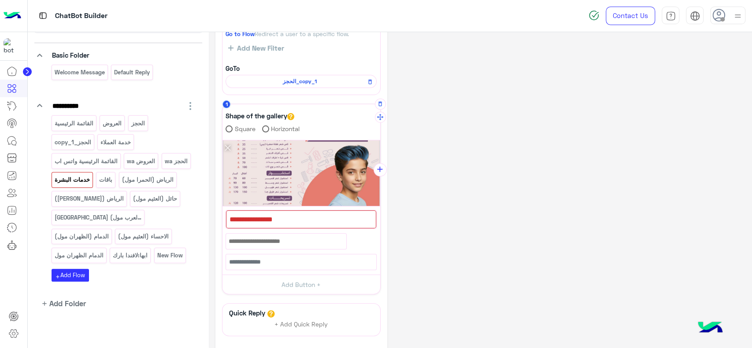
click at [333, 218] on div at bounding box center [301, 219] width 150 height 18
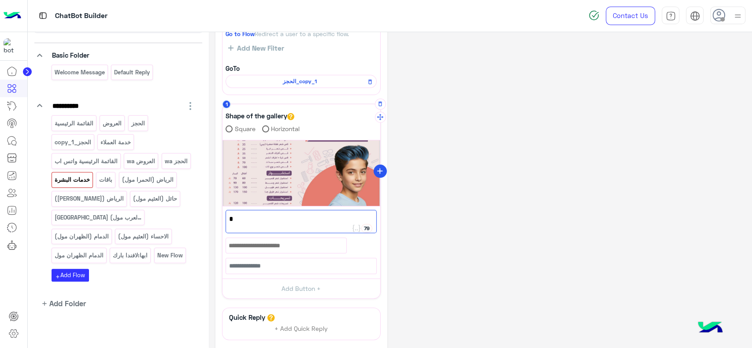
type textarea "*"
click at [376, 172] on icon "add" at bounding box center [379, 171] width 9 height 9
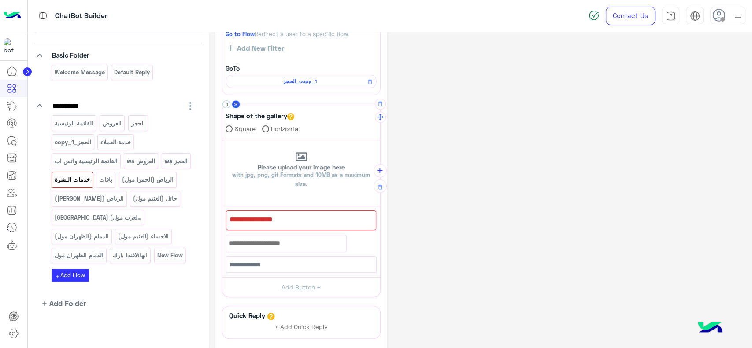
click at [314, 218] on div at bounding box center [301, 220] width 150 height 20
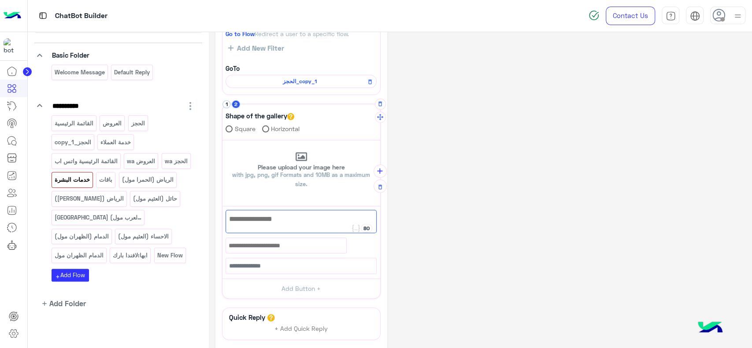
click at [232, 128] on span at bounding box center [228, 128] width 7 height 7
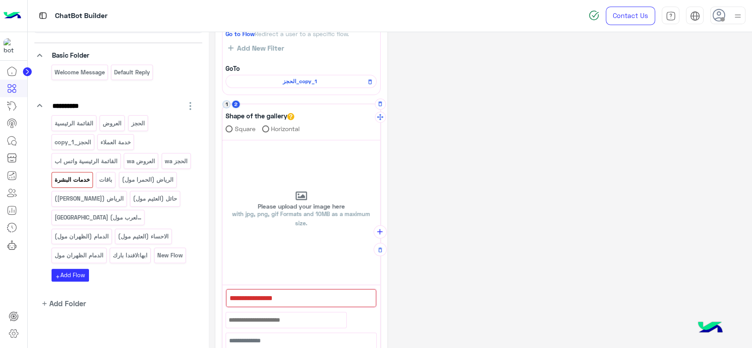
click at [228, 106] on button "1" at bounding box center [226, 104] width 8 height 8
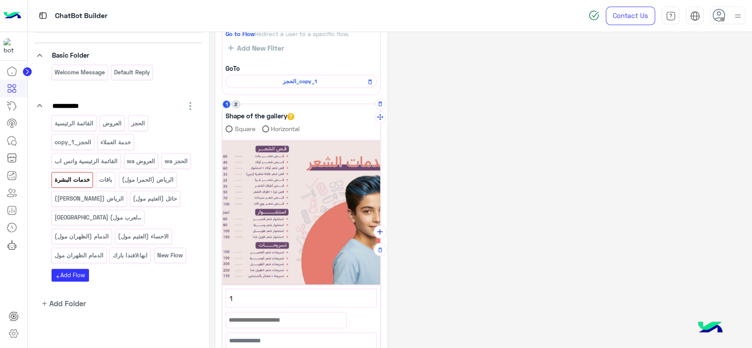
click at [236, 106] on button "2" at bounding box center [236, 104] width 8 height 8
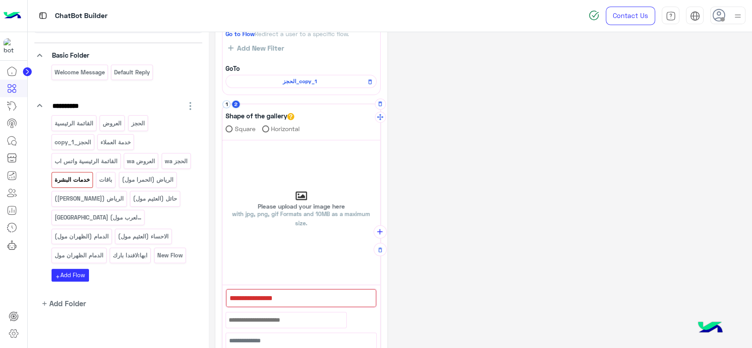
click at [285, 189] on label "Please upload your image here with jpg, png, gif Formats and 10MB as a maximum …" at bounding box center [301, 212] width 158 height 144
click at [222, 140] on input "Please upload your image here with jpg, png, gif Formats and 10MB as a maximum …" at bounding box center [222, 140] width 0 height 0
type input "**********"
click at [331, 296] on div at bounding box center [301, 298] width 150 height 18
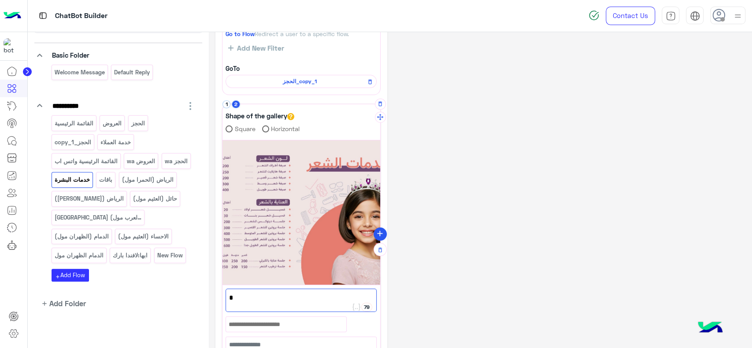
type textarea "*"
click at [378, 236] on icon "add" at bounding box center [379, 233] width 9 height 9
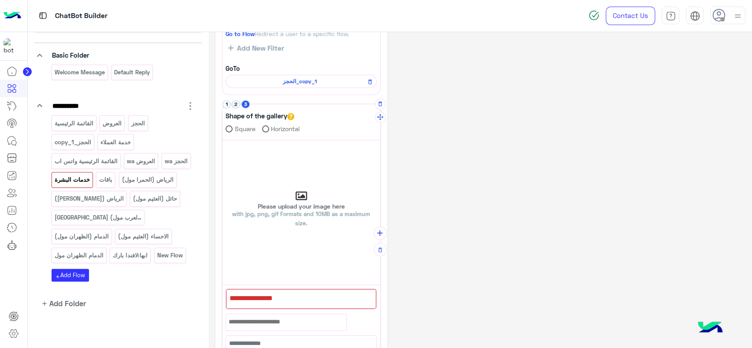
click at [319, 220] on p "Please upload your image here with jpg, png, gif Formats and 10MB as a maximum …" at bounding box center [301, 215] width 158 height 25
click at [222, 140] on input "Please upload your image here with jpg, png, gif Formats and 10MB as a maximum …" at bounding box center [222, 140] width 0 height 0
type input "**********"
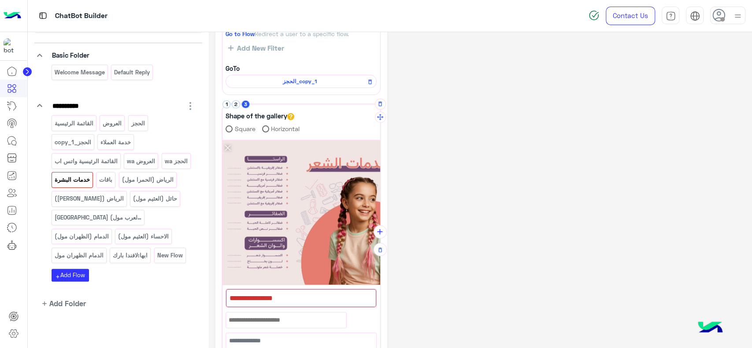
click at [302, 299] on div at bounding box center [301, 298] width 150 height 18
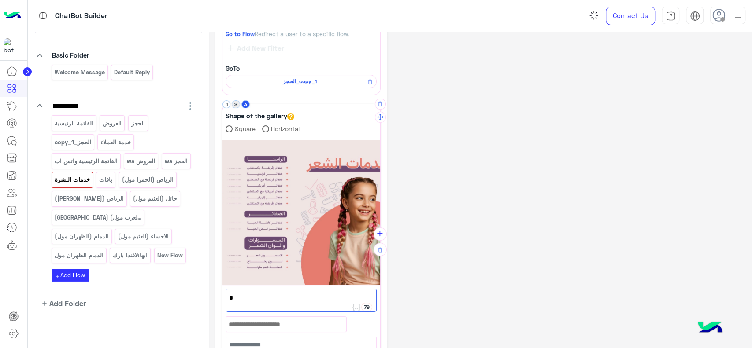
type textarea "*"
click at [237, 105] on button "2" at bounding box center [236, 104] width 8 height 8
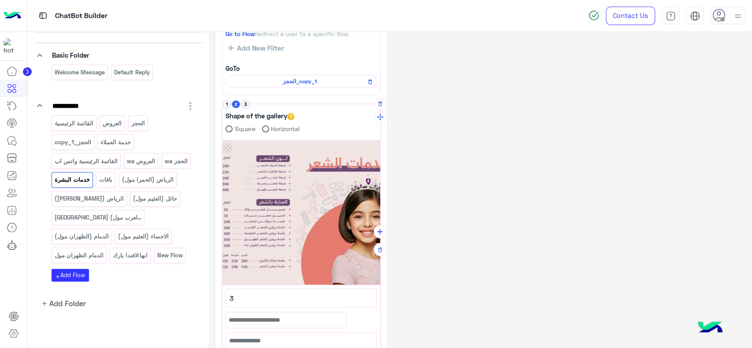
click at [266, 296] on span "3" at bounding box center [300, 298] width 143 height 11
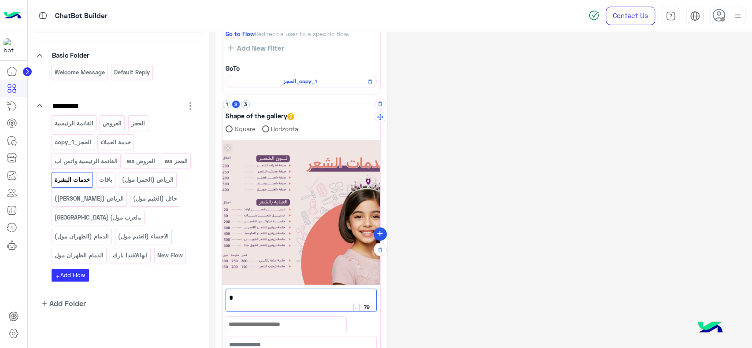
type textarea "*"
click at [379, 238] on icon "add" at bounding box center [379, 233] width 9 height 9
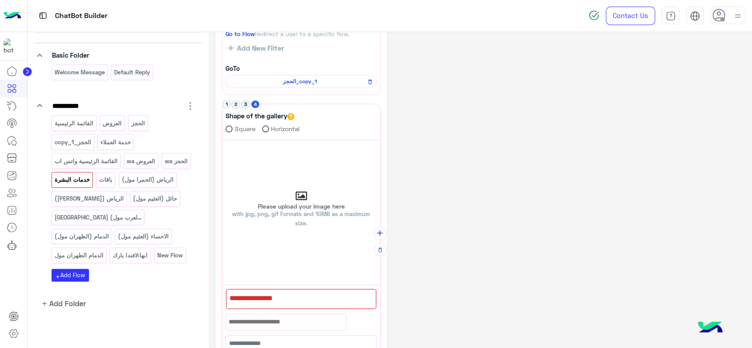
click at [317, 210] on p "Please upload your image here with jpg, png, gif Formats and 10MB as a maximum …" at bounding box center [301, 215] width 158 height 25
click at [222, 140] on input "Please upload your image here with jpg, png, gif Formats and 10MB as a maximum …" at bounding box center [222, 140] width 0 height 0
type input "**********"
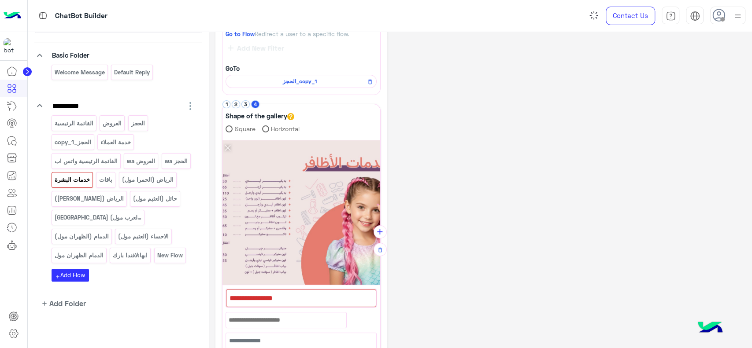
click at [347, 295] on div at bounding box center [301, 298] width 150 height 18
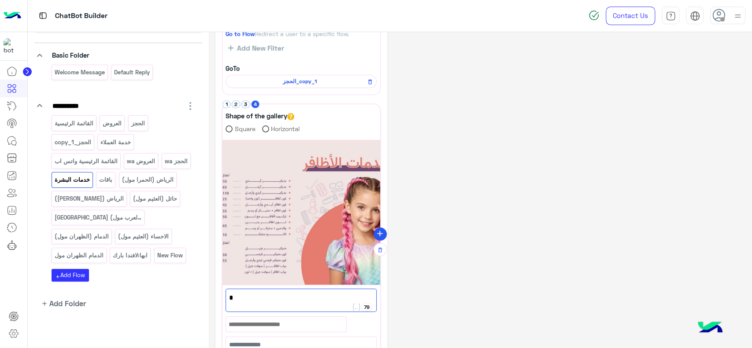
type textarea "*"
click at [375, 231] on icon "add" at bounding box center [379, 233] width 9 height 9
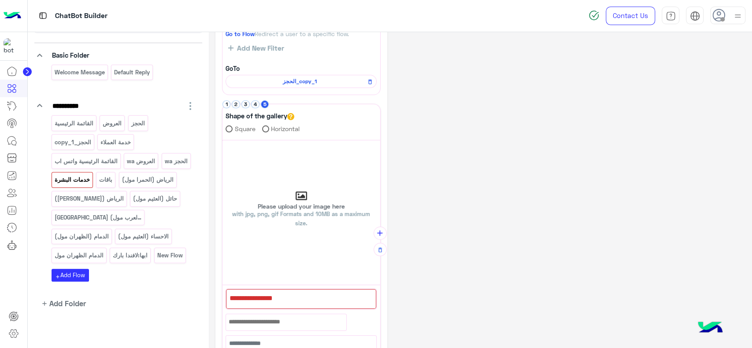
click at [299, 222] on span "with jpg, png, gif Formats and 10MB as a maximum size." at bounding box center [301, 218] width 138 height 16
click at [222, 140] on input "Please upload your image here with jpg, png, gif Formats and 10MB as a maximum …" at bounding box center [222, 140] width 0 height 0
type input "**********"
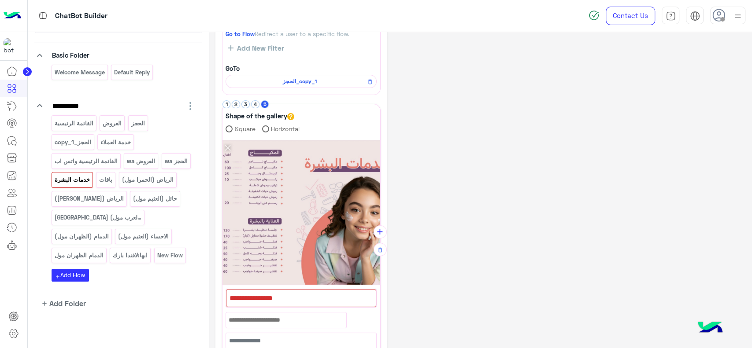
click at [261, 295] on div at bounding box center [301, 298] width 150 height 18
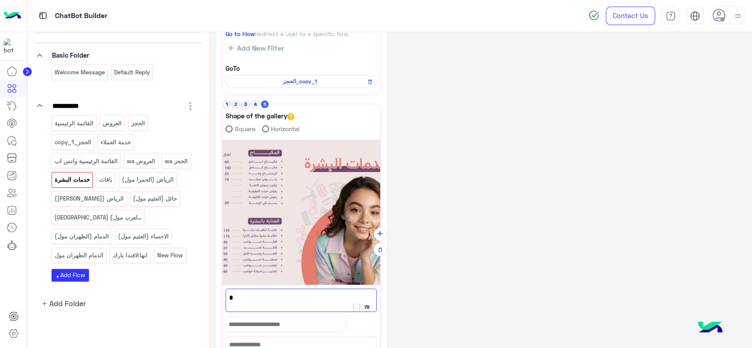
type textarea "*"
click at [444, 237] on div "**********" at bounding box center [480, 243] width 530 height 508
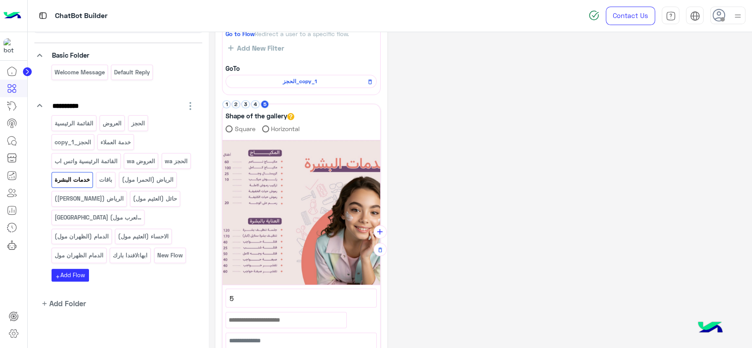
scroll to position [0, 0]
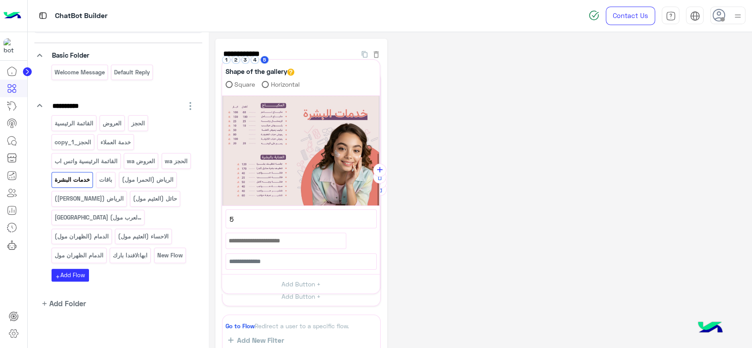
drag, startPoint x: 379, startPoint y: 165, endPoint x: 380, endPoint y: 72, distance: 93.3
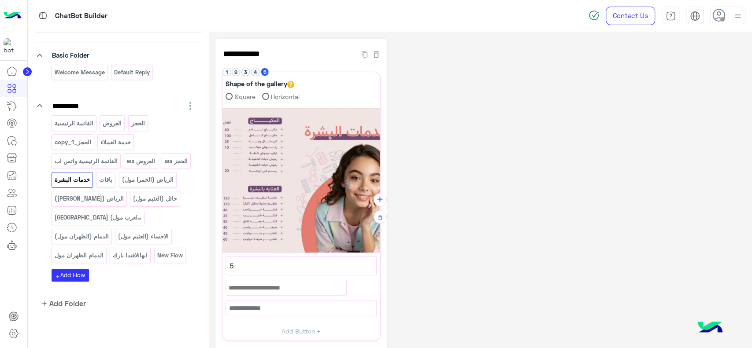
click at [443, 118] on div "**********" at bounding box center [480, 291] width 530 height 504
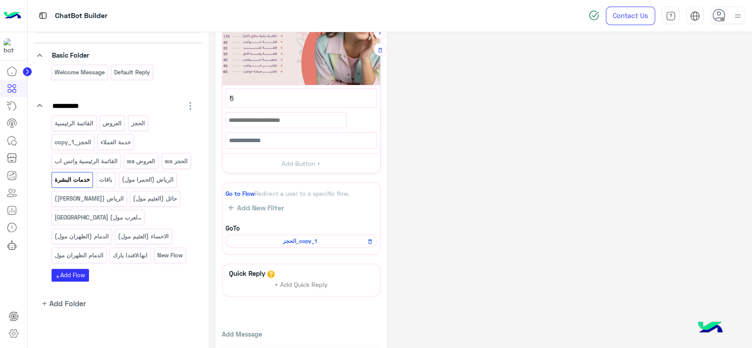
scroll to position [200, 0]
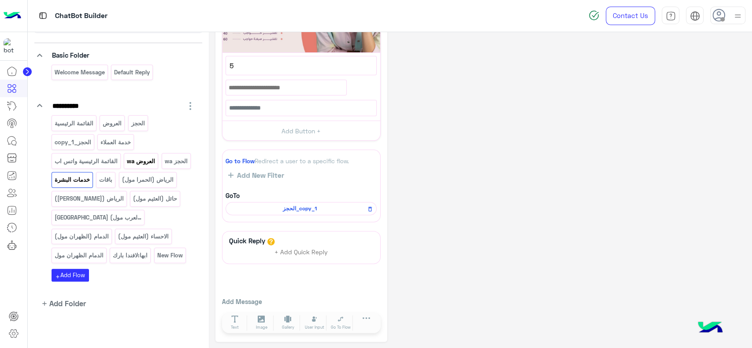
click at [144, 165] on div "العروض wa" at bounding box center [141, 160] width 34 height 15
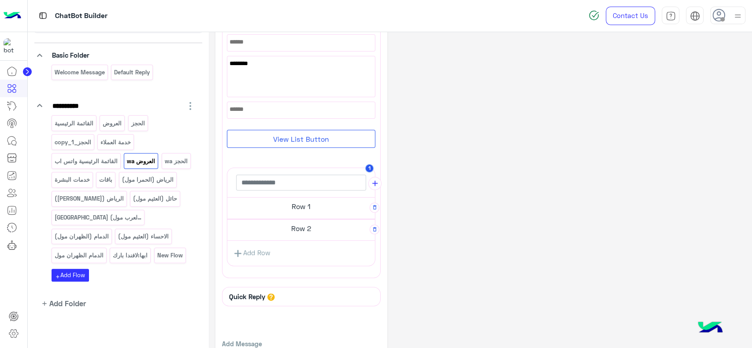
scroll to position [74, 0]
click at [265, 207] on h5 "Row 1" at bounding box center [301, 206] width 148 height 18
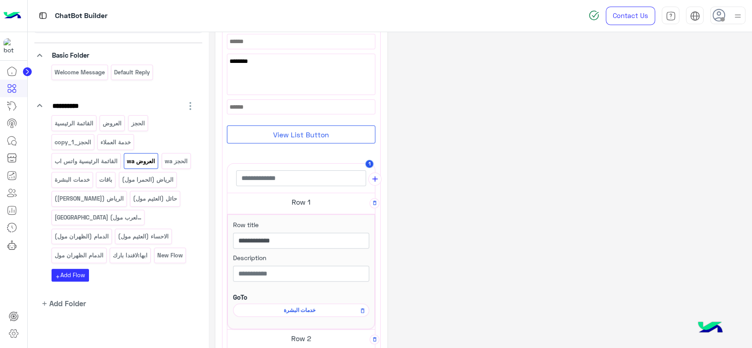
click at [418, 184] on div "**********" at bounding box center [480, 230] width 530 height 530
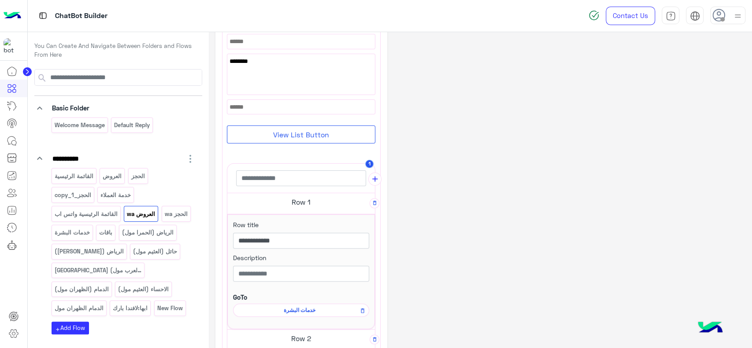
click at [22, 14] on div at bounding box center [13, 16] width 27 height 32
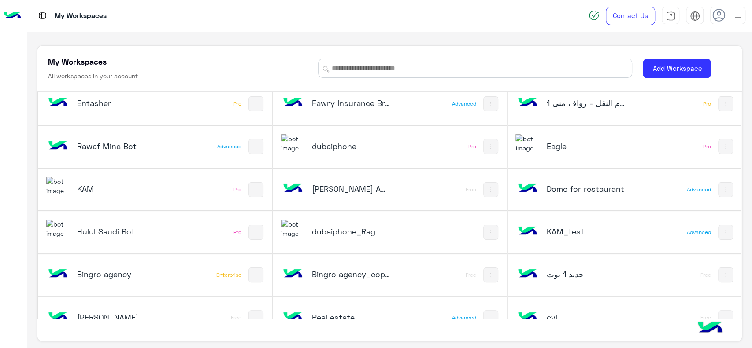
scroll to position [95, 0]
click at [546, 153] on div "Eagle" at bounding box center [580, 147] width 130 height 26
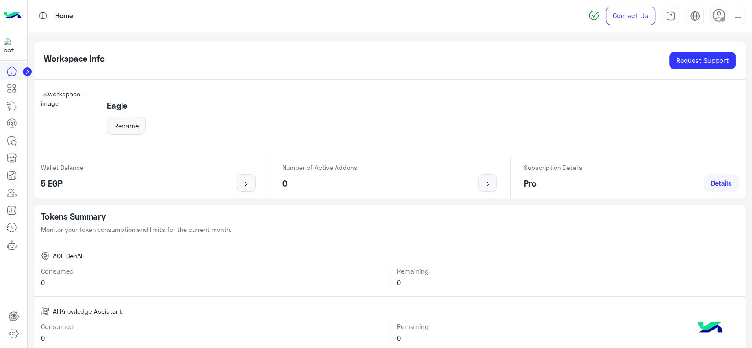
click at [715, 181] on span "Details" at bounding box center [721, 183] width 21 height 8
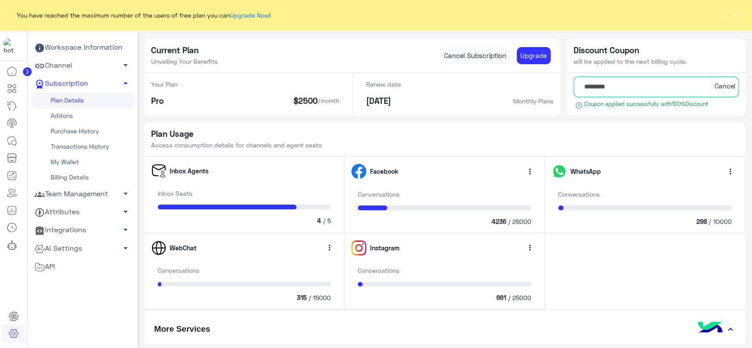
click at [731, 16] on button "×" at bounding box center [734, 15] width 9 height 9
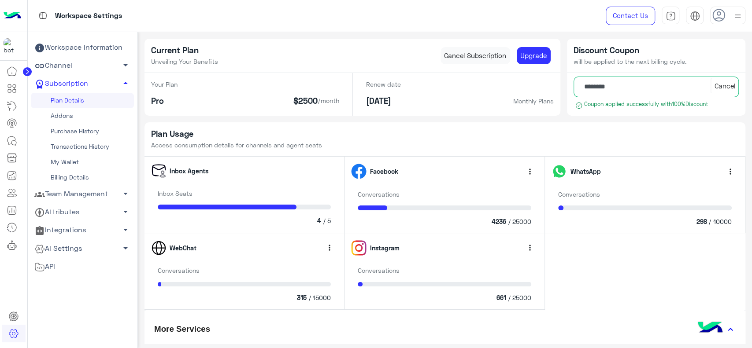
click at [16, 12] on img at bounding box center [13, 16] width 18 height 18
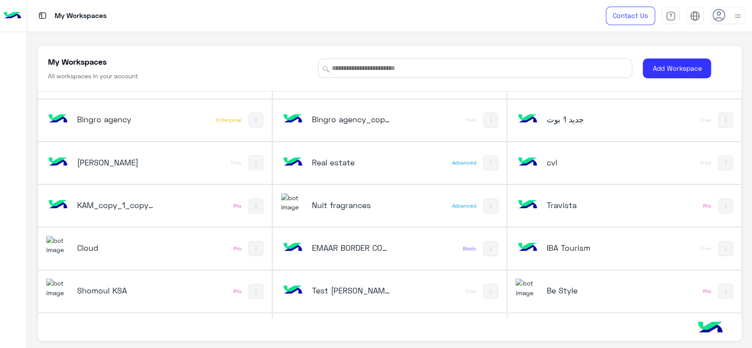
scroll to position [328, 0]
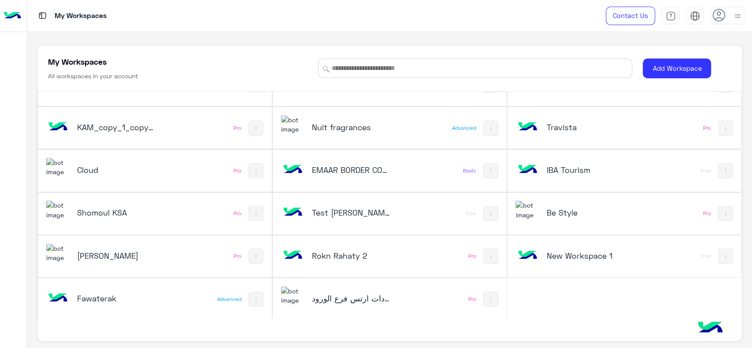
click at [487, 214] on img at bounding box center [490, 213] width 7 height 7
click at [418, 216] on div at bounding box center [376, 174] width 752 height 348
click at [347, 212] on h5 "Test Omar" at bounding box center [351, 212] width 78 height 11
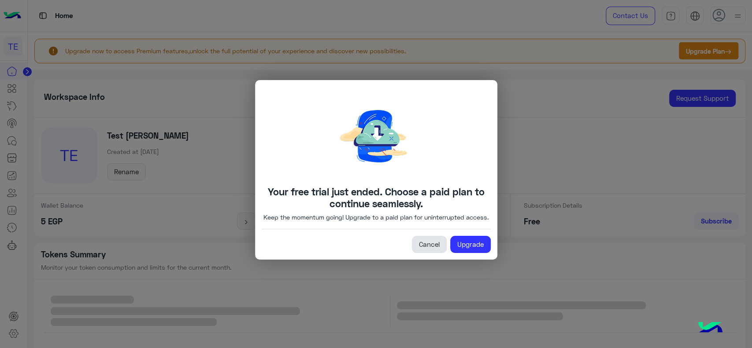
click at [425, 251] on link "Cancel" at bounding box center [429, 245] width 35 height 18
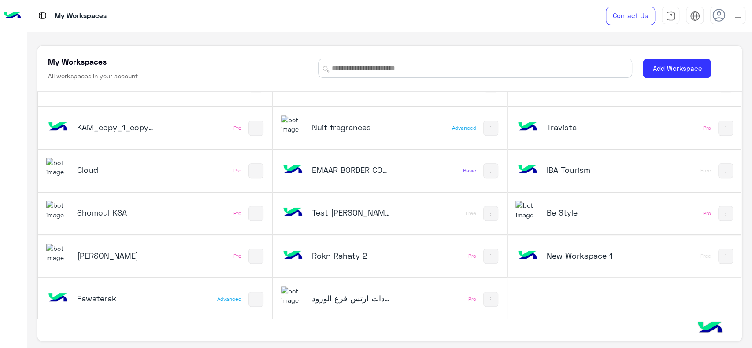
scroll to position [3, 0]
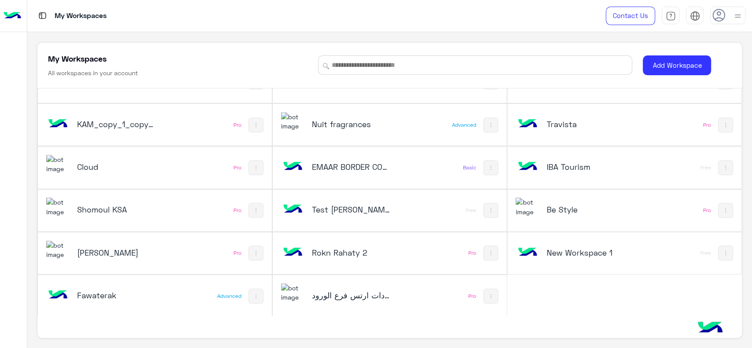
click at [487, 208] on img at bounding box center [490, 210] width 7 height 7
click at [483, 167] on div at bounding box center [376, 174] width 752 height 348
click at [487, 167] on img at bounding box center [490, 167] width 7 height 7
click at [483, 167] on div at bounding box center [376, 174] width 752 height 348
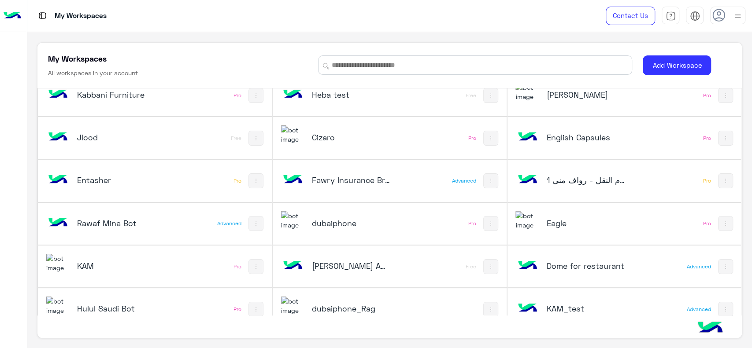
scroll to position [0, 0]
